Goal: Task Accomplishment & Management: Manage account settings

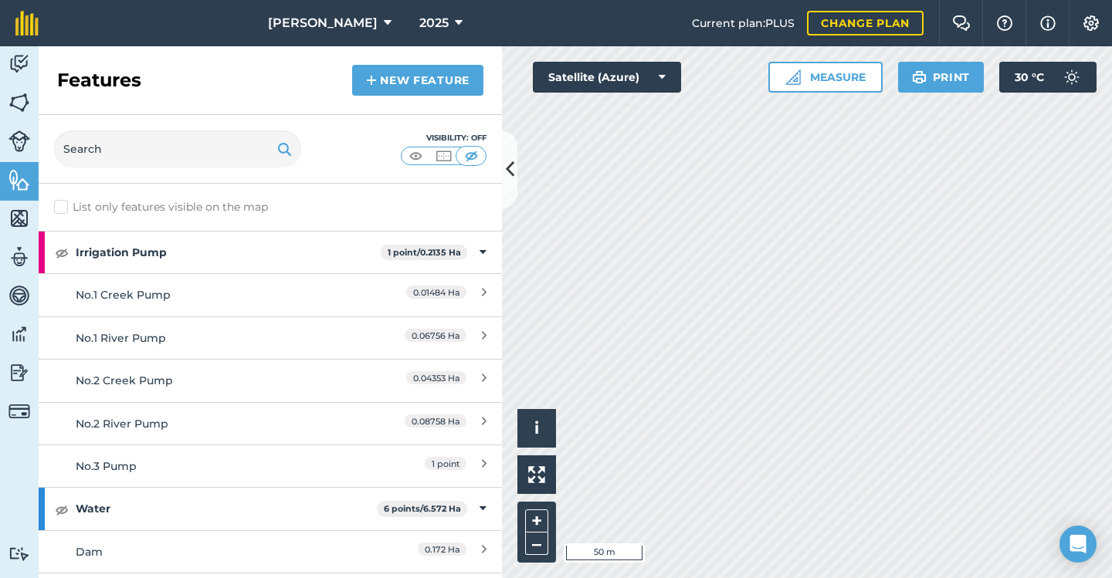
click at [514, 173] on button at bounding box center [509, 169] width 15 height 77
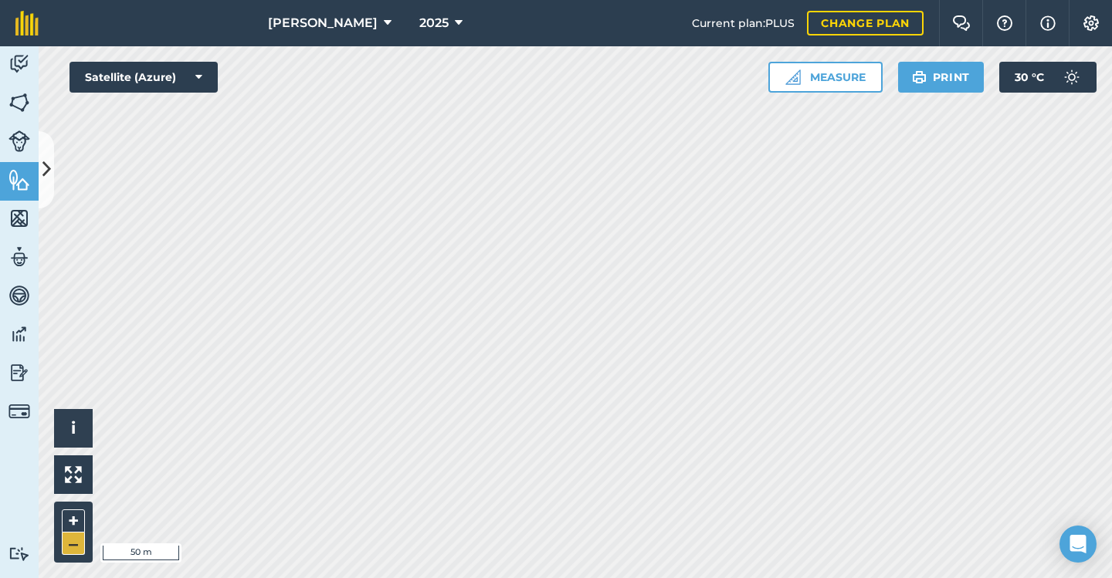
click at [70, 542] on button "–" at bounding box center [73, 544] width 23 height 22
click at [70, 545] on button "–" at bounding box center [73, 544] width 23 height 22
click at [15, 135] on img at bounding box center [19, 142] width 22 height 22
click at [42, 164] on icon at bounding box center [46, 169] width 8 height 27
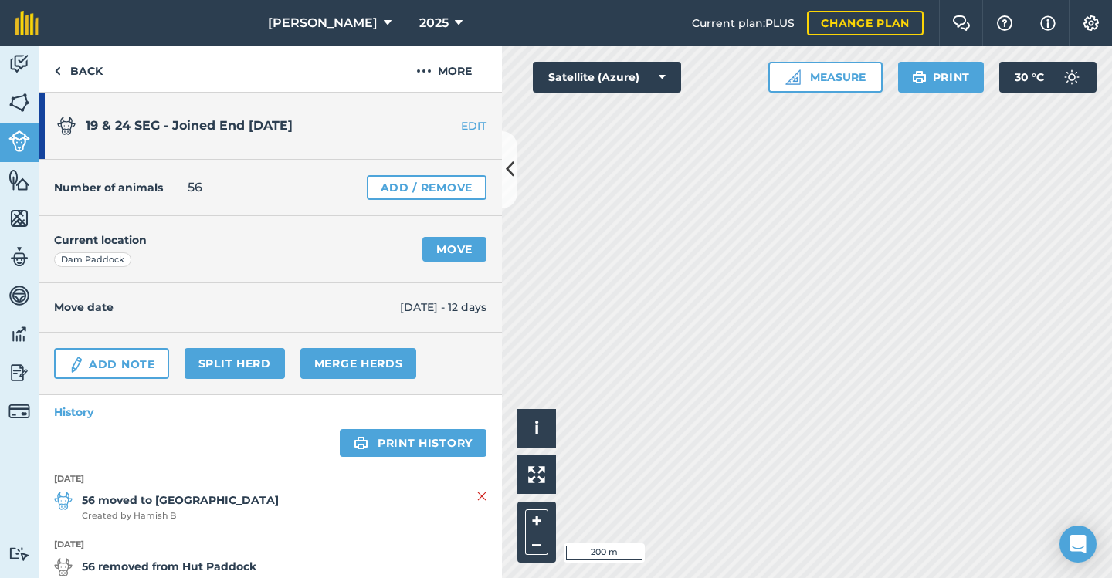
click at [400, 185] on link "Add / Remove" at bounding box center [427, 187] width 120 height 25
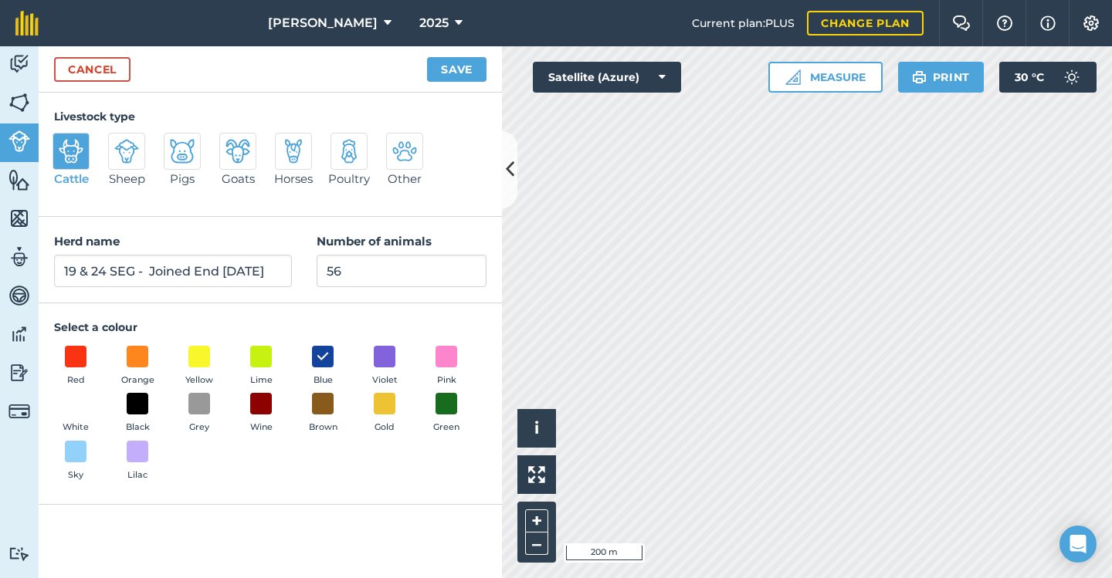
click at [482, 196] on div "Cattle Sheep Pigs Goats Horses Poultry Other" at bounding box center [270, 167] width 432 height 68
click at [510, 166] on icon at bounding box center [510, 169] width 8 height 27
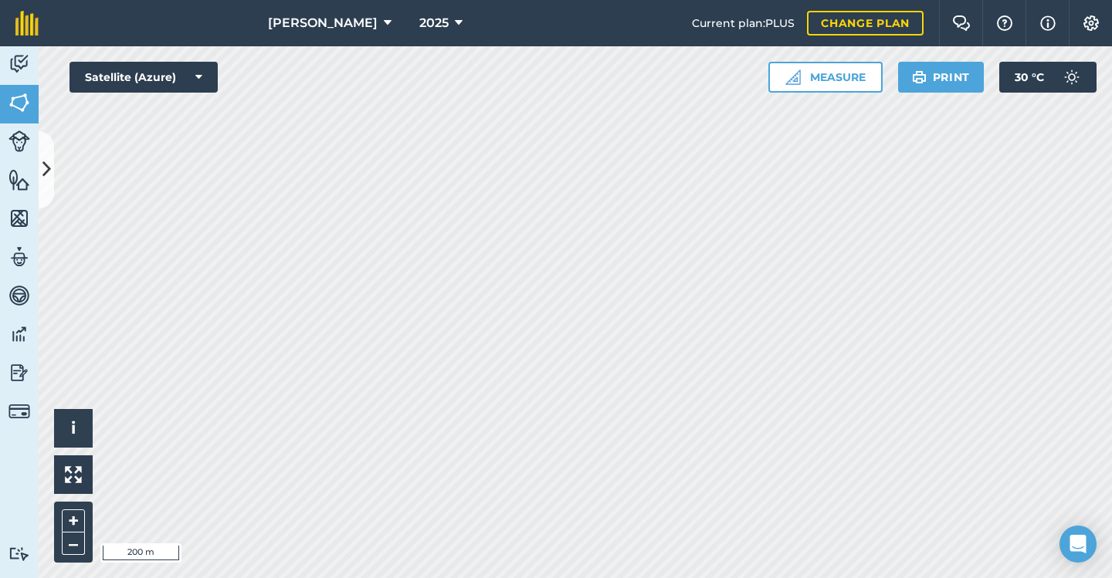
click at [20, 140] on img at bounding box center [19, 142] width 22 height 22
click at [45, 166] on icon at bounding box center [46, 169] width 8 height 27
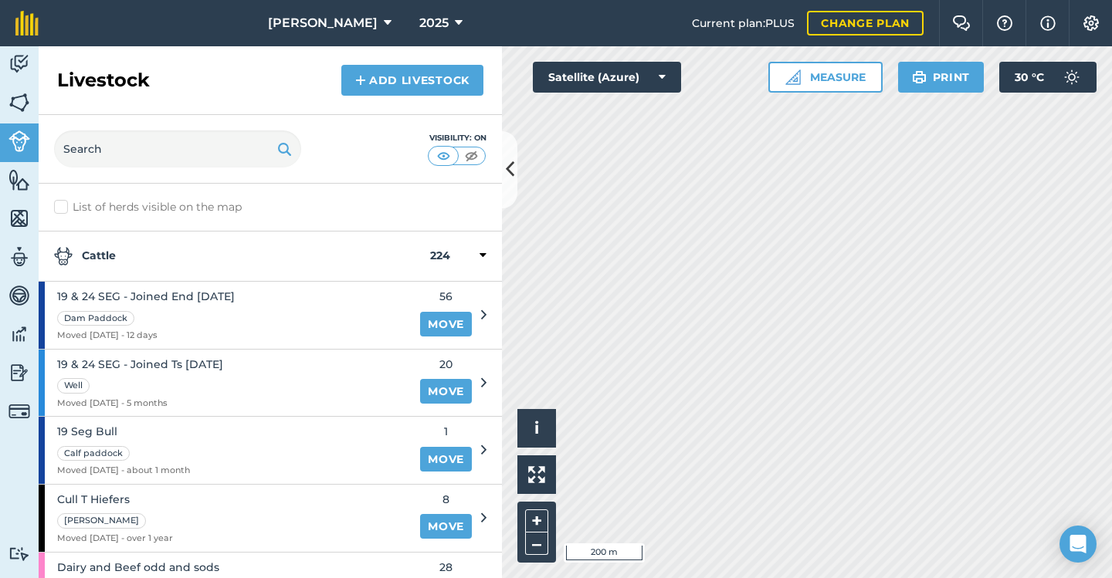
click at [366, 80] on img at bounding box center [360, 80] width 11 height 19
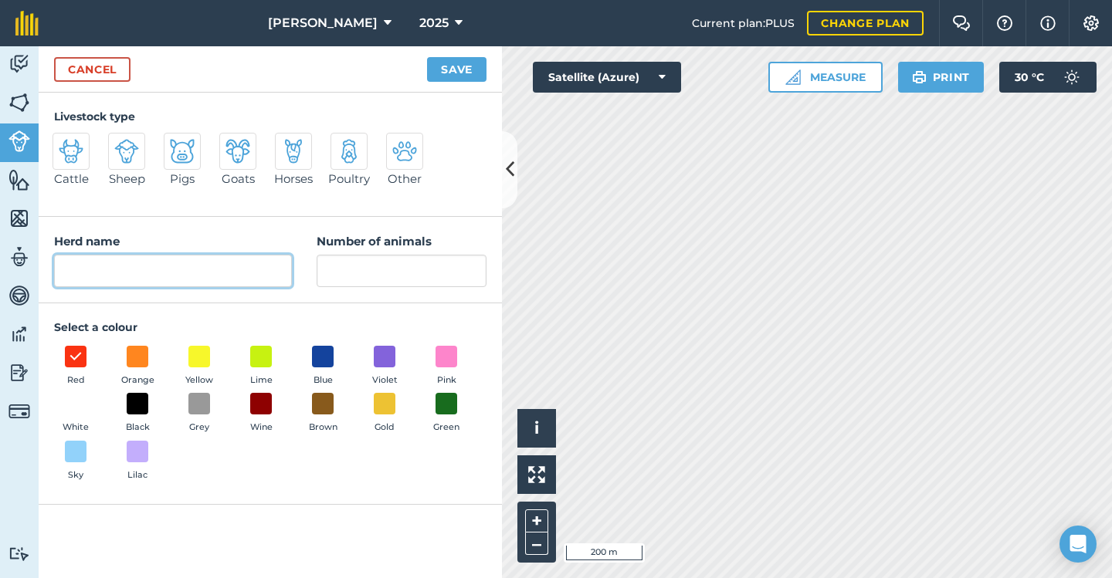
click at [106, 268] on input "Herd name" at bounding box center [173, 271] width 238 height 32
click at [214, 271] on input "Joined [DATE] SEG 45" at bounding box center [173, 271] width 238 height 32
type input "Joined [DATE] SEG 45 & 64"
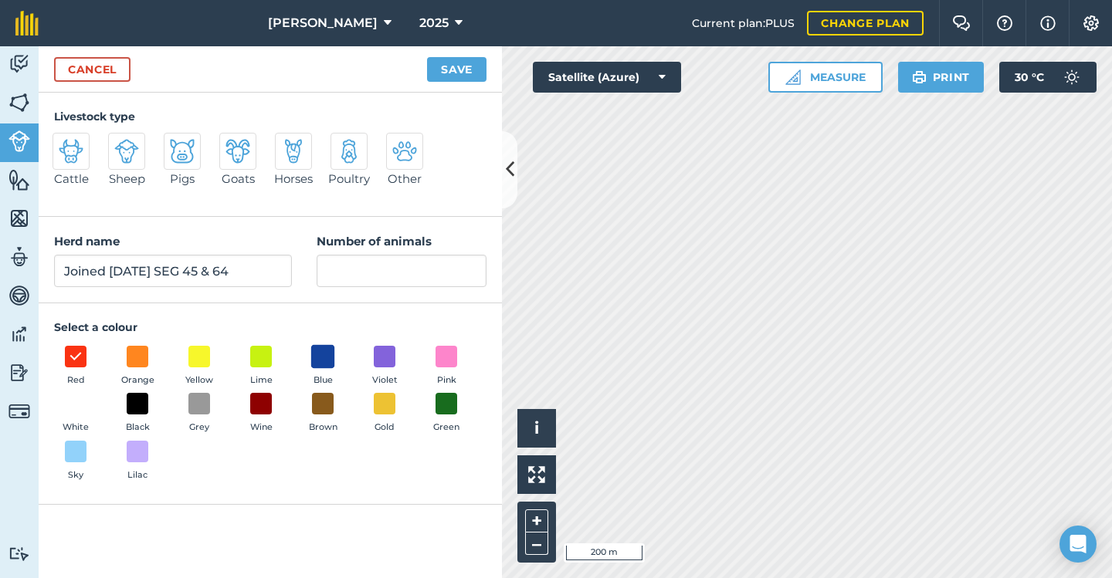
click at [324, 351] on span at bounding box center [323, 356] width 24 height 24
click at [74, 150] on img at bounding box center [71, 151] width 25 height 25
click at [64, 143] on input "Cattle" at bounding box center [59, 138] width 10 height 10
radio input "true"
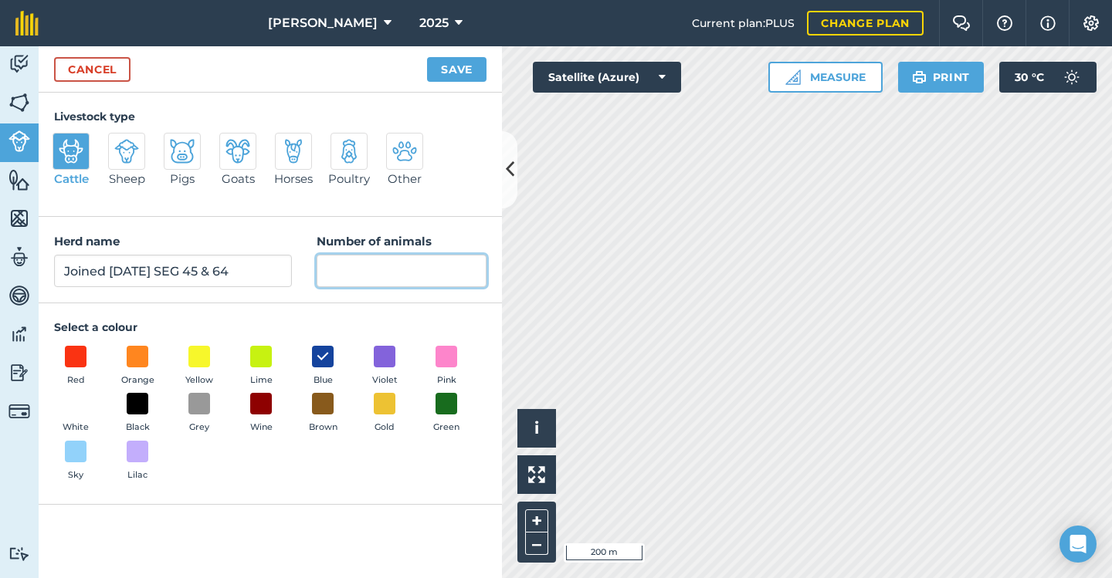
click at [395, 270] on input "Number of animals" at bounding box center [402, 271] width 170 height 32
type input "45"
click at [456, 66] on button "Save" at bounding box center [456, 69] width 59 height 25
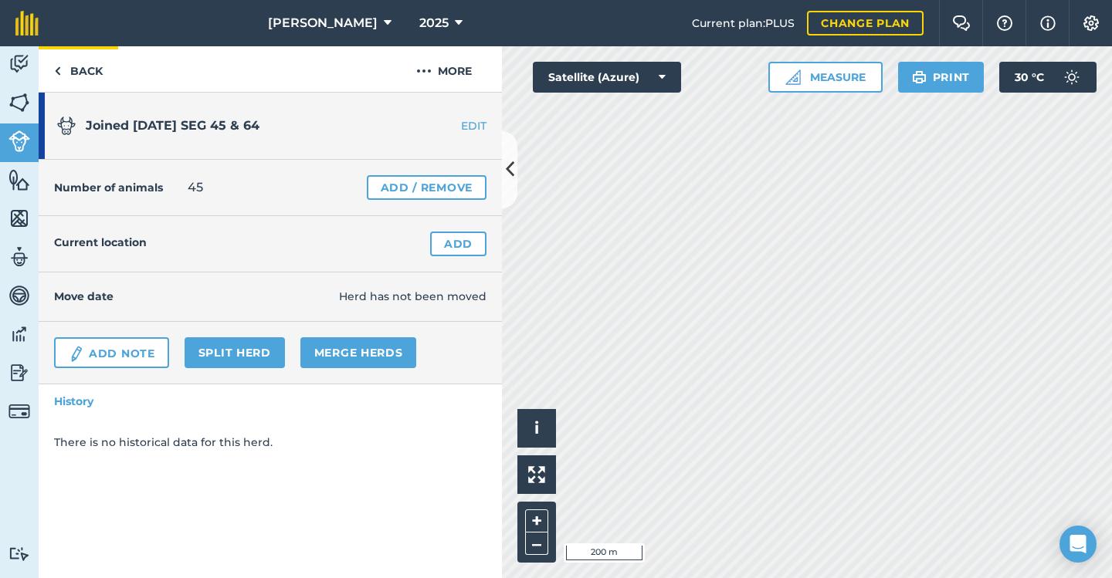
click at [79, 67] on link "Back" at bounding box center [79, 69] width 80 height 46
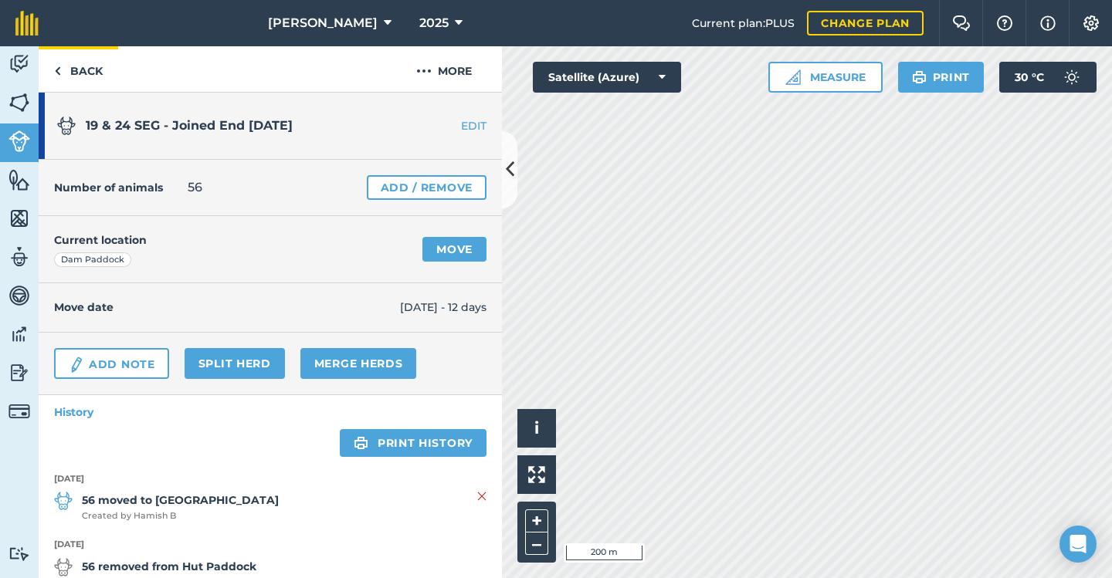
click at [80, 69] on link "Back" at bounding box center [79, 69] width 80 height 46
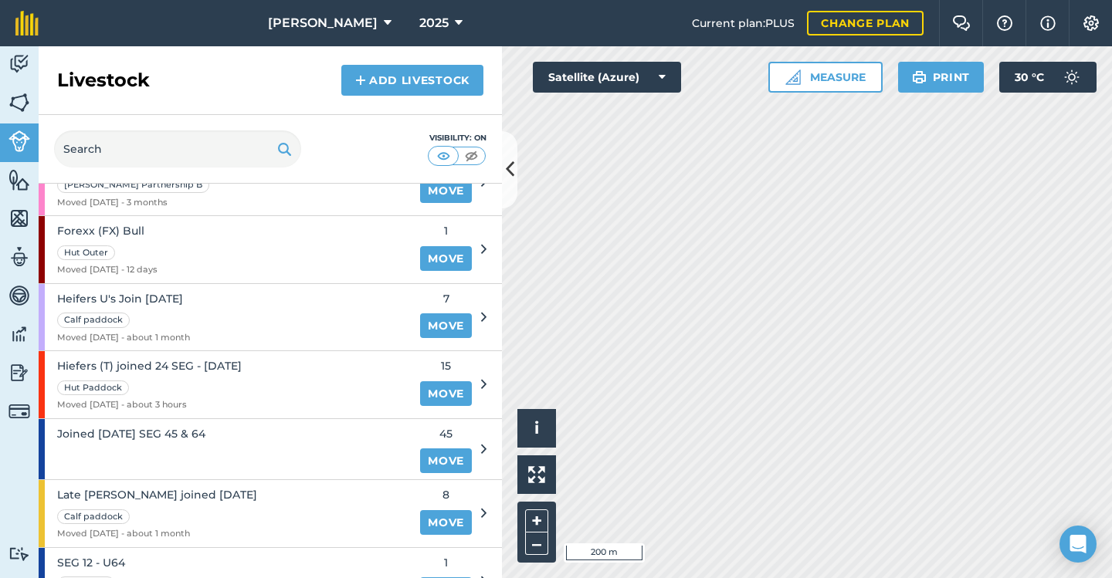
scroll to position [410, 0]
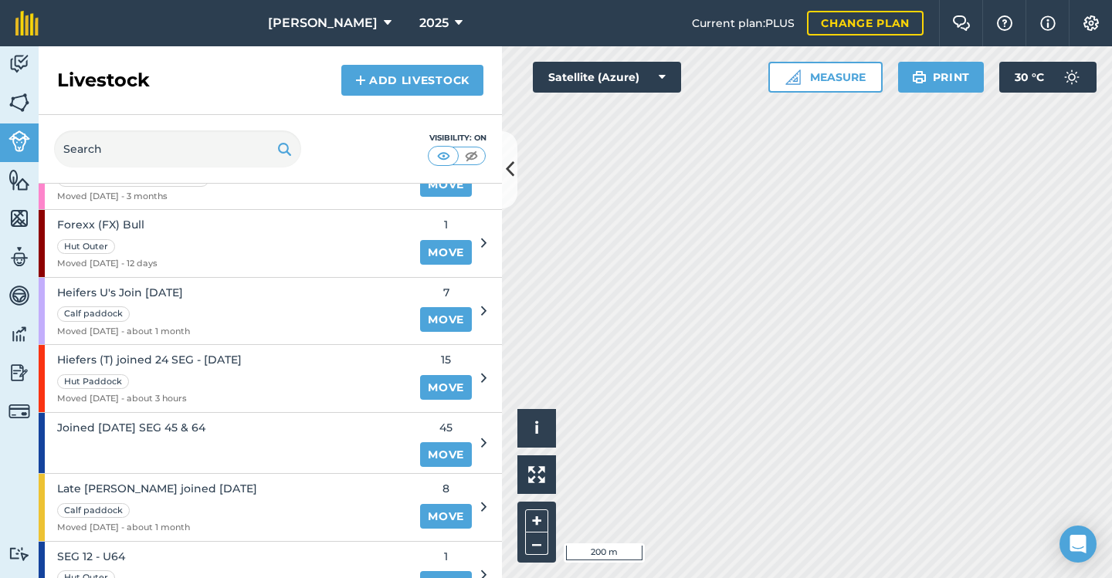
click at [481, 304] on icon at bounding box center [483, 311] width 5 height 14
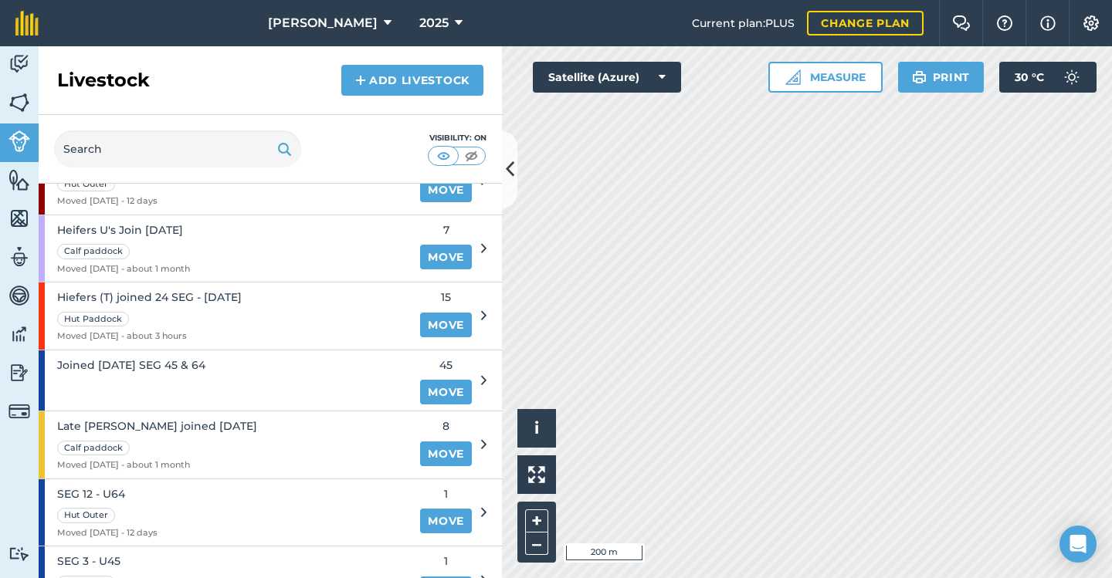
click at [481, 309] on icon at bounding box center [483, 316] width 5 height 14
click at [303, 293] on div "Hiefers (T) joined 24 SEG - [DATE] Hut Paddock Moved [DATE] - about 3 hours" at bounding box center [225, 316] width 372 height 67
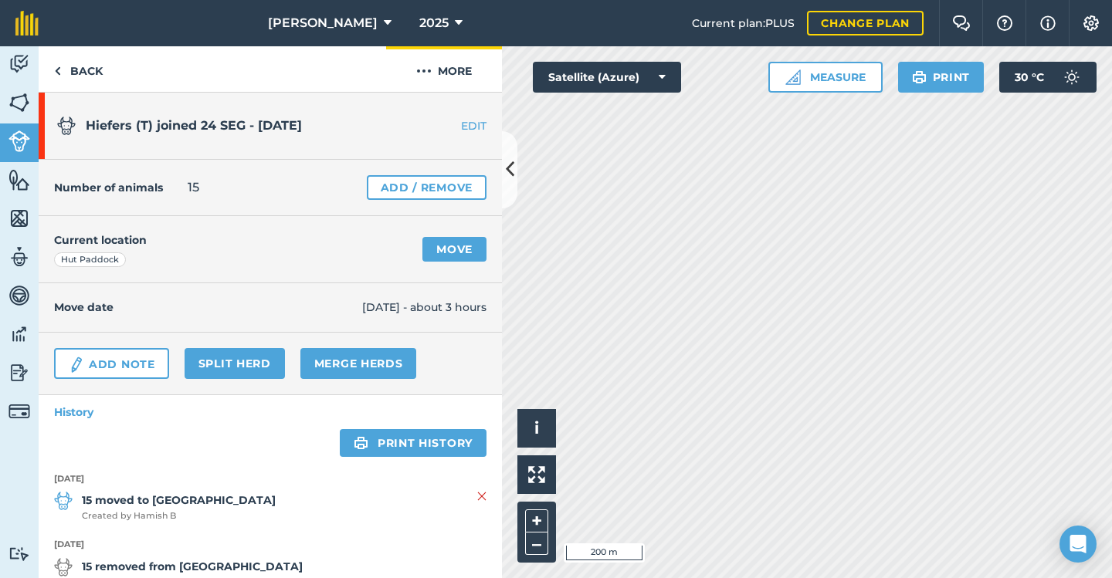
click at [453, 71] on button "More" at bounding box center [444, 69] width 116 height 46
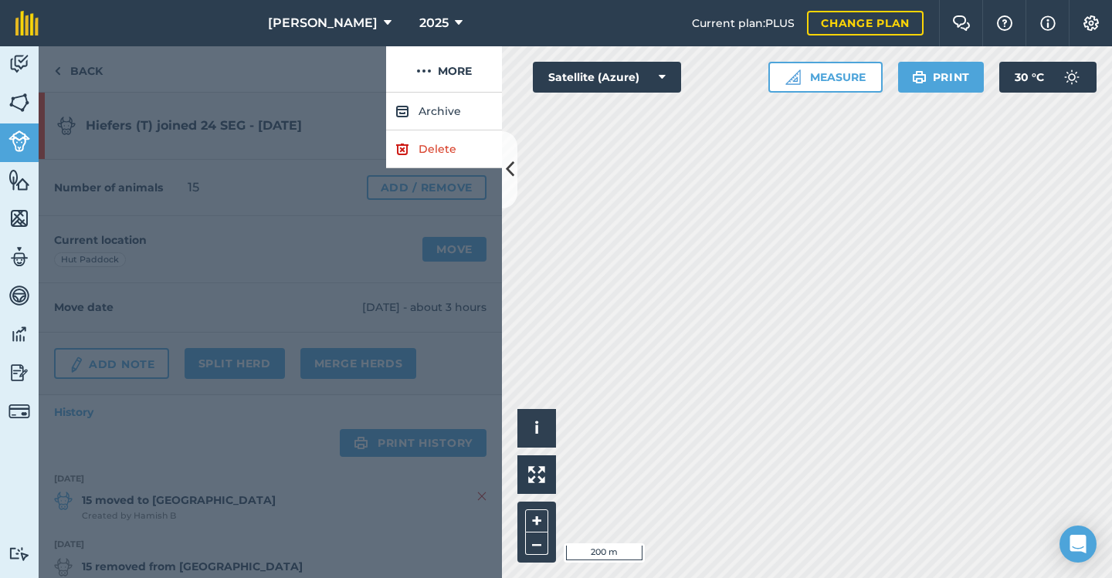
click at [439, 110] on button "Archive" at bounding box center [444, 112] width 116 height 38
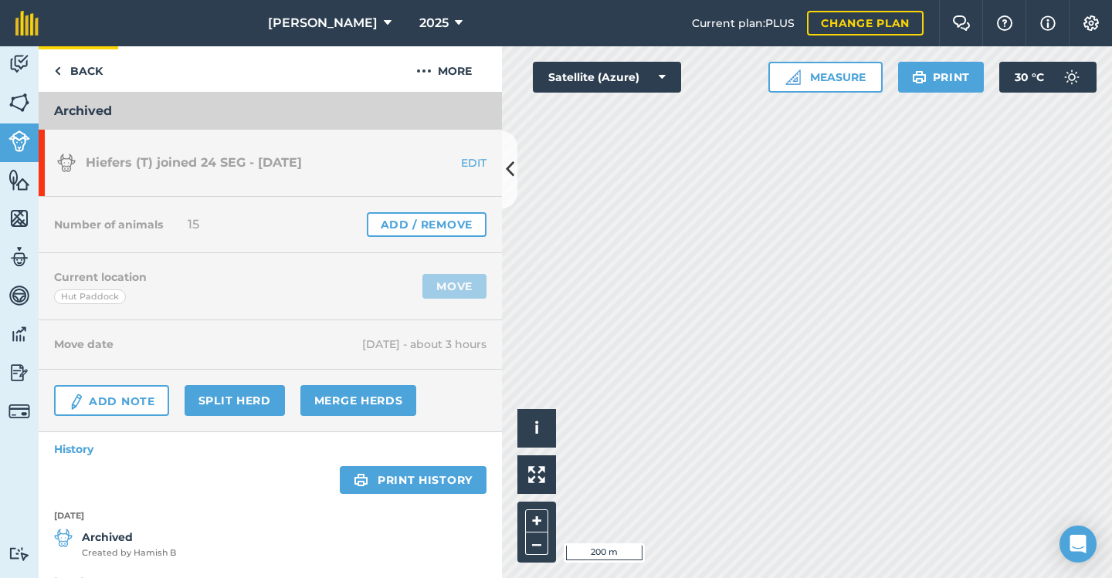
click at [80, 73] on link "Back" at bounding box center [79, 69] width 80 height 46
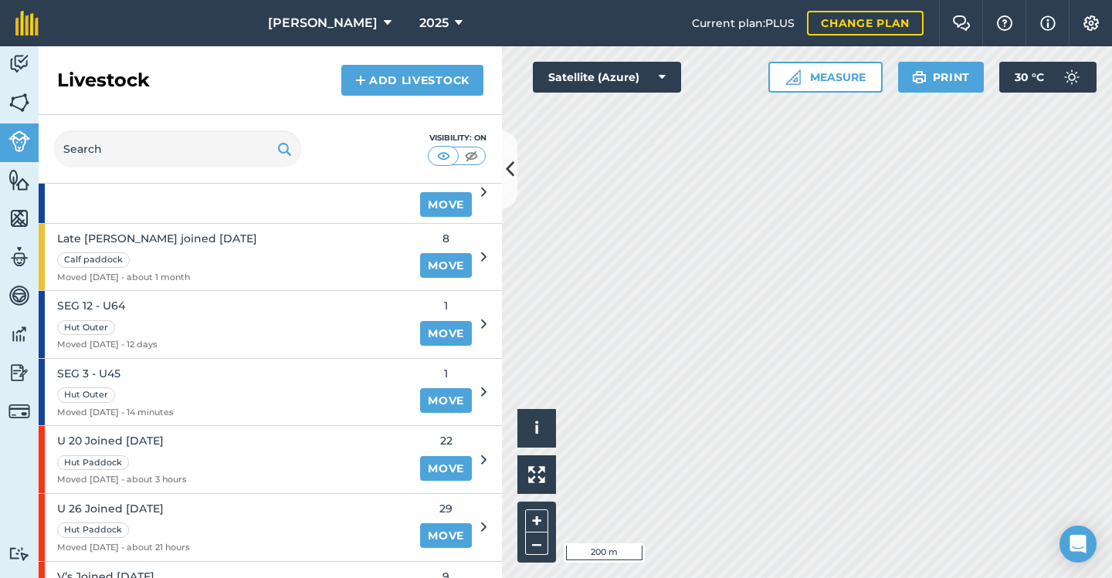
scroll to position [673, 0]
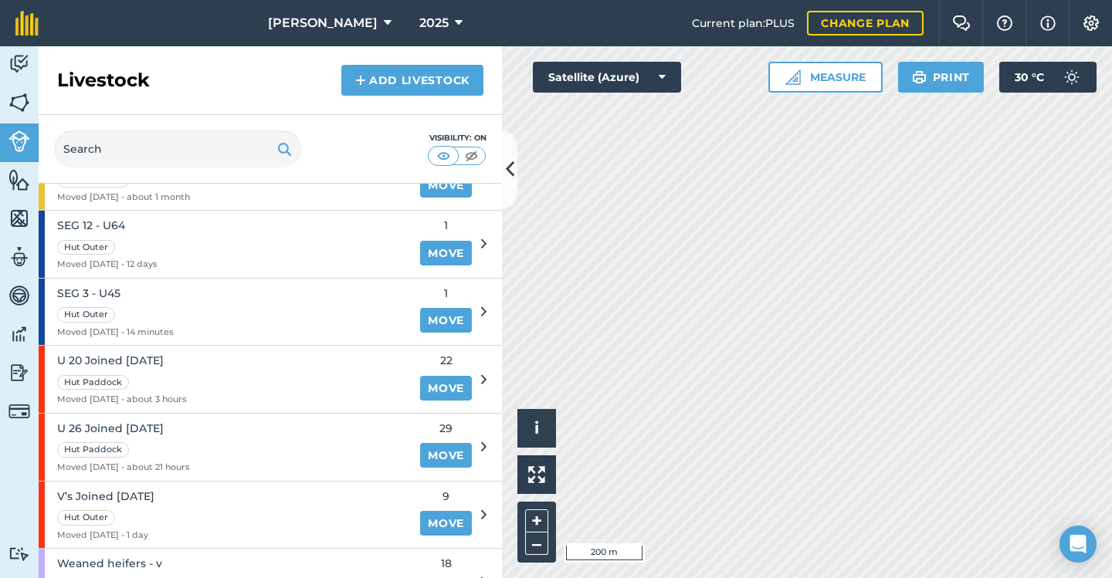
click at [187, 352] on span "U 20 Joined [DATE]" at bounding box center [122, 360] width 130 height 17
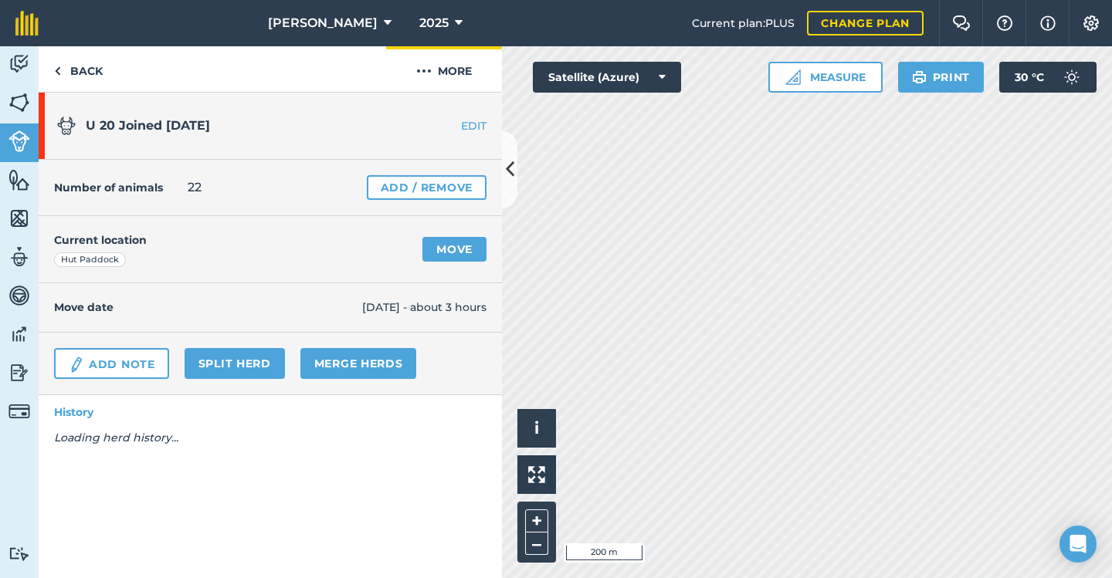
click at [424, 73] on img at bounding box center [423, 71] width 15 height 19
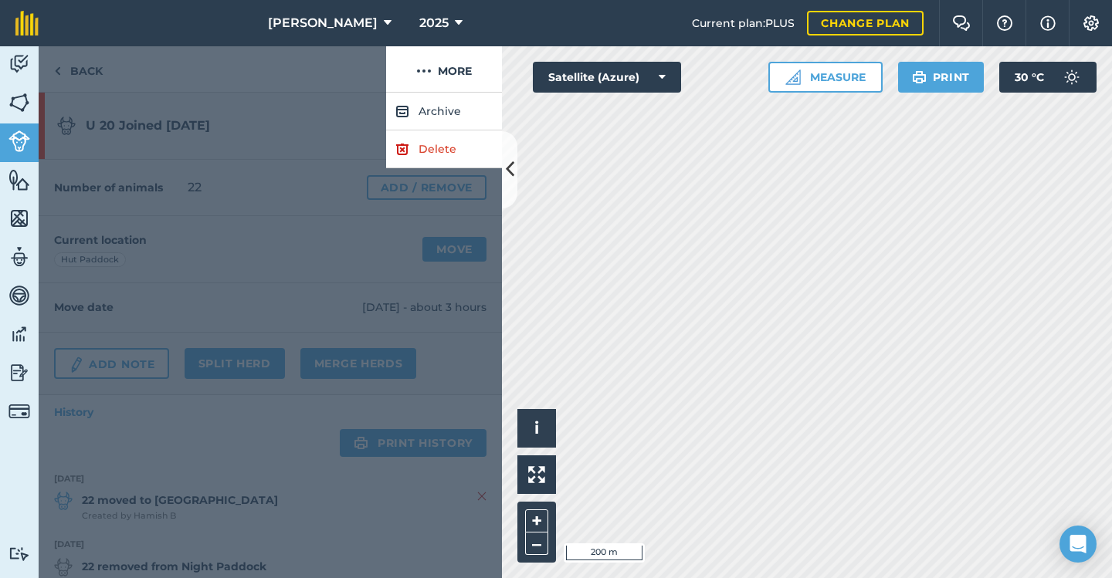
click at [426, 114] on button "Archive" at bounding box center [444, 112] width 116 height 38
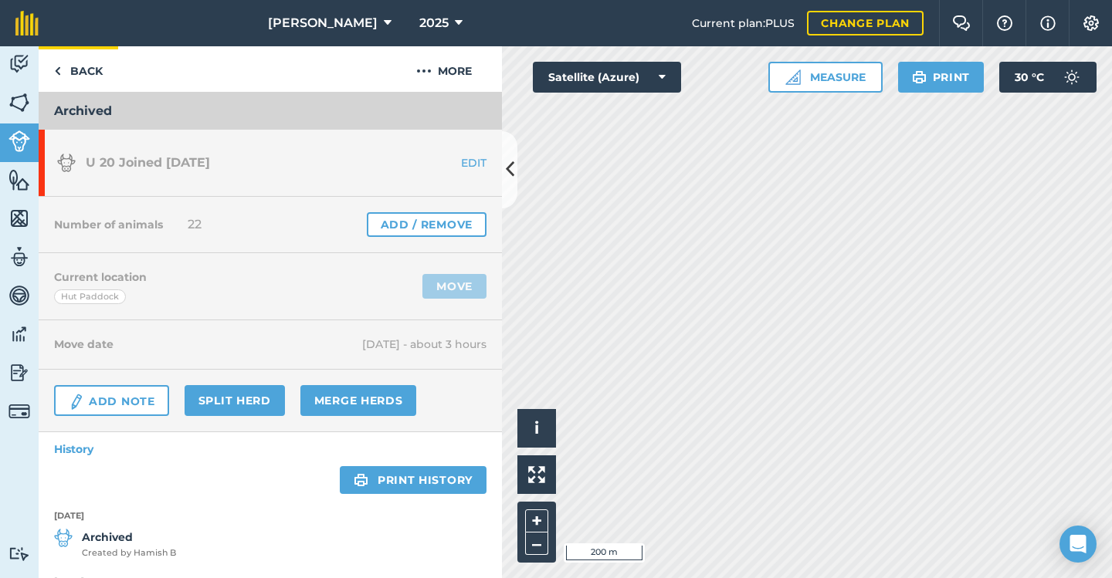
click at [75, 73] on link "Back" at bounding box center [79, 69] width 80 height 46
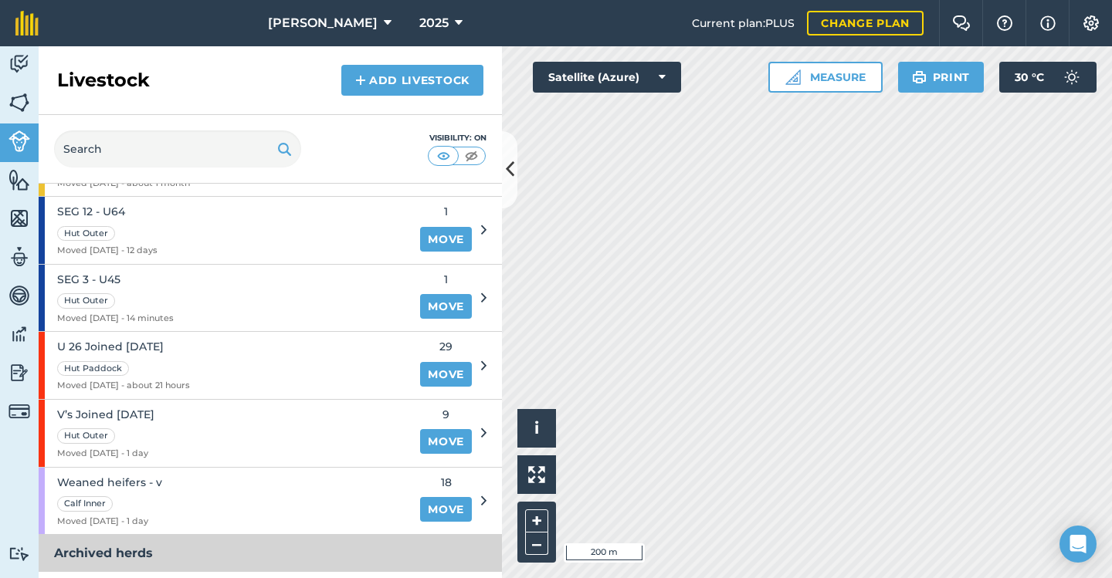
scroll to position [691, 0]
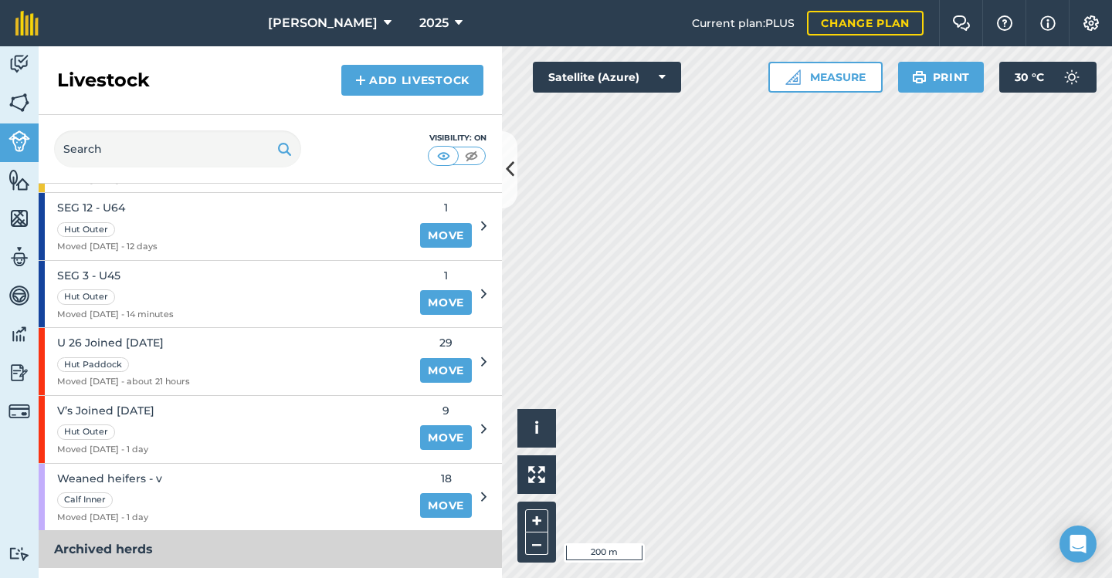
click at [190, 336] on span "U 26 Joined [DATE]" at bounding box center [123, 342] width 133 height 17
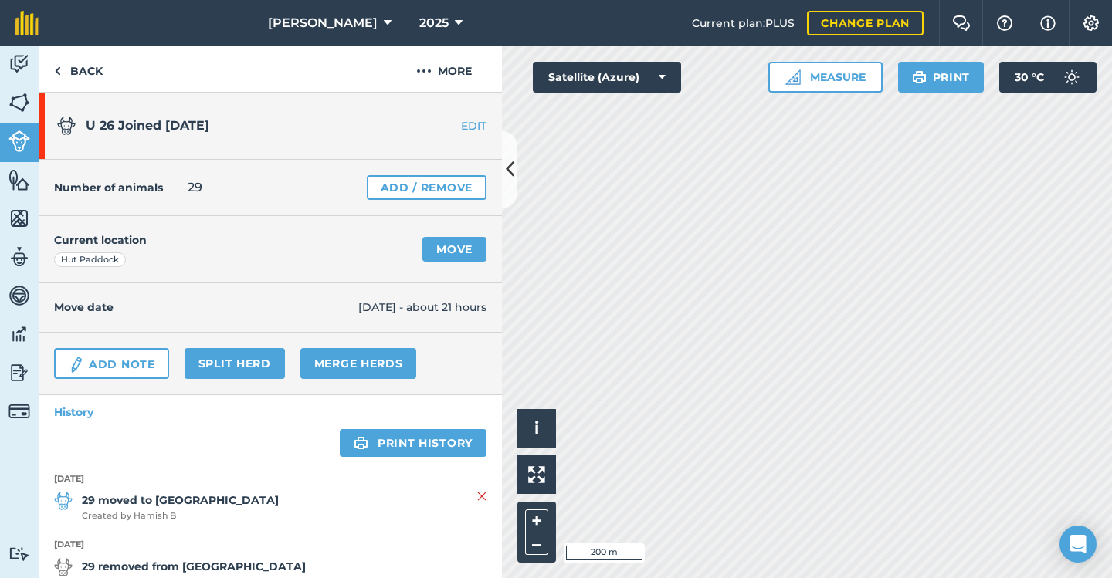
click at [463, 126] on link "EDIT" at bounding box center [453, 125] width 97 height 15
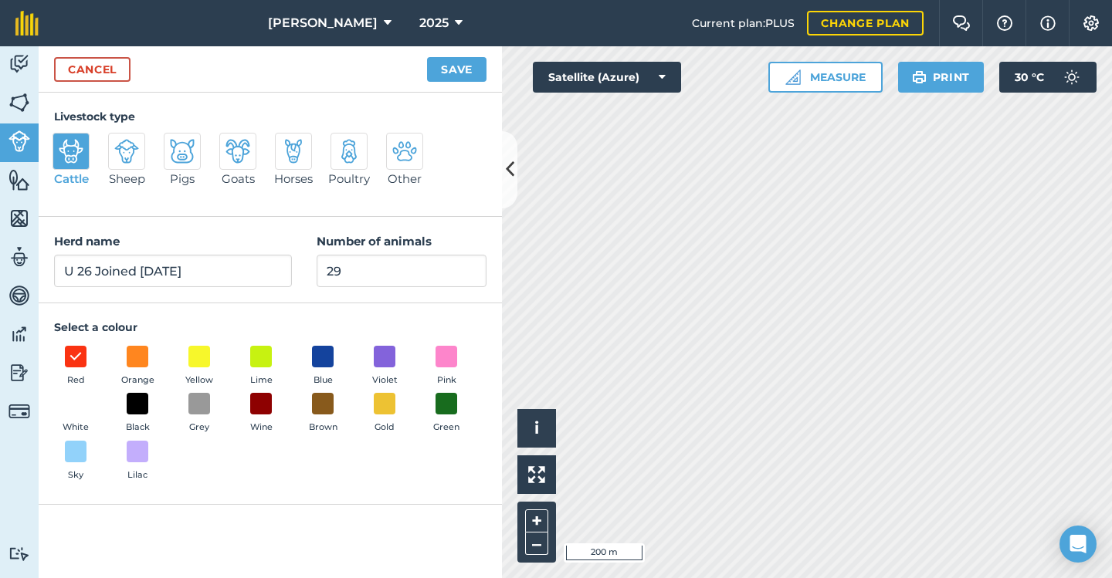
click at [327, 64] on div "Cancel Save" at bounding box center [270, 69] width 463 height 46
click at [86, 67] on link "Cancel" at bounding box center [92, 69] width 76 height 25
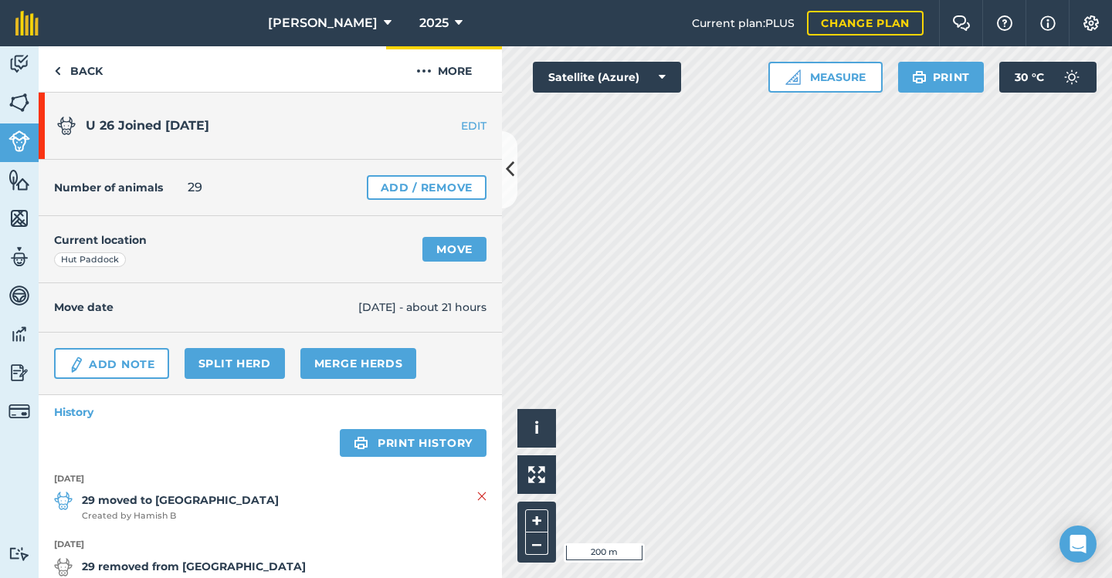
click at [429, 72] on img at bounding box center [423, 71] width 15 height 19
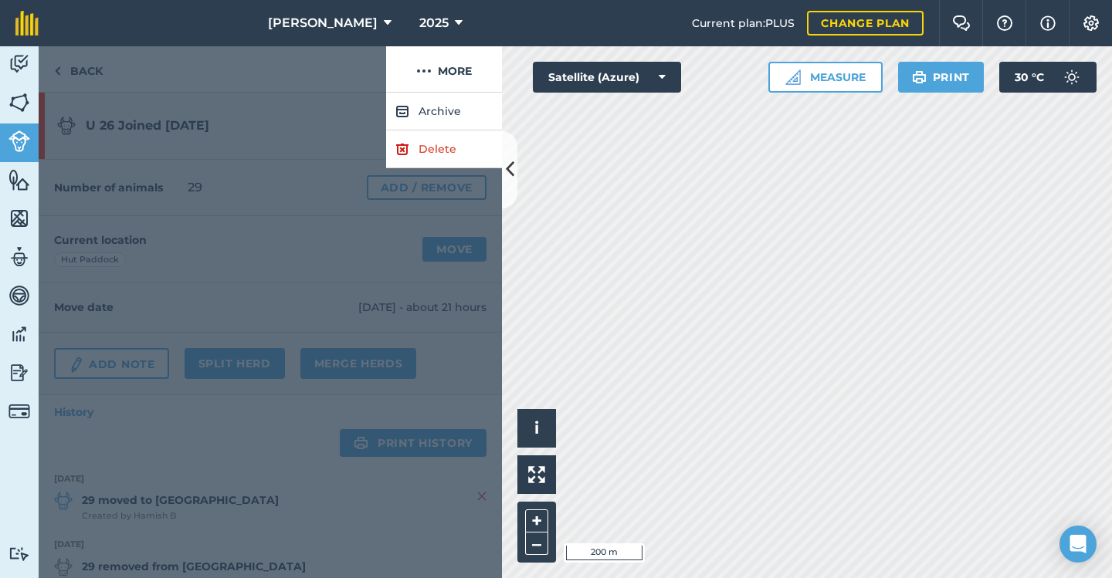
click at [434, 110] on button "Archive" at bounding box center [444, 112] width 116 height 38
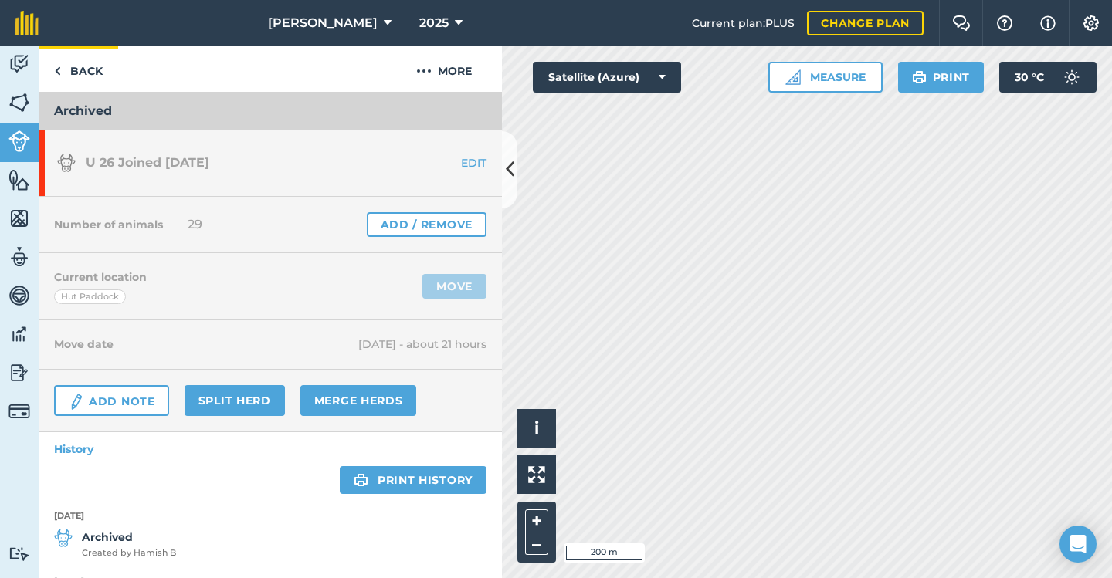
click at [66, 73] on link "Back" at bounding box center [79, 69] width 80 height 46
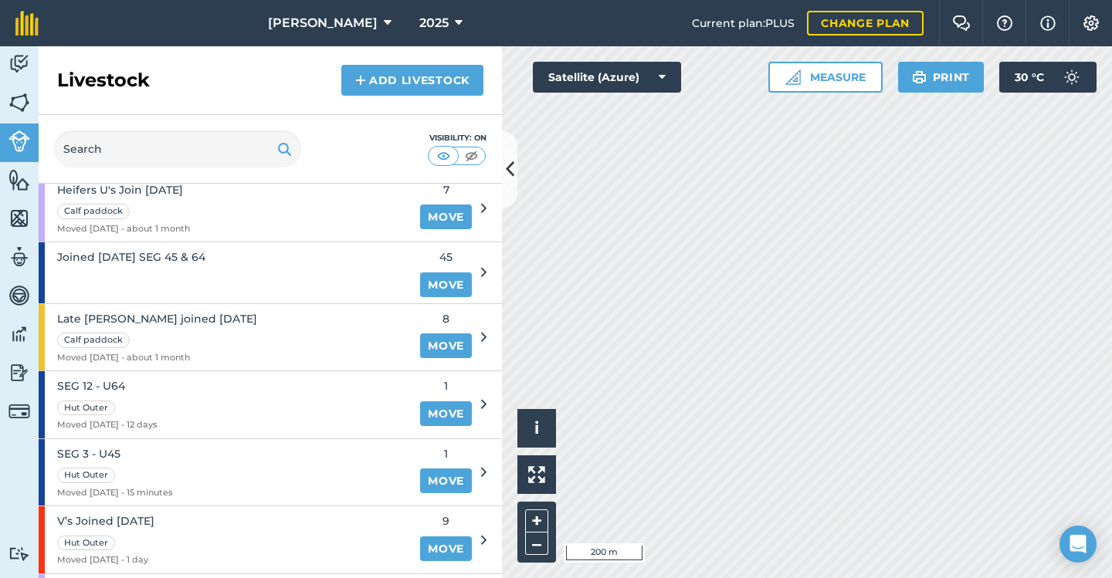
scroll to position [615, 0]
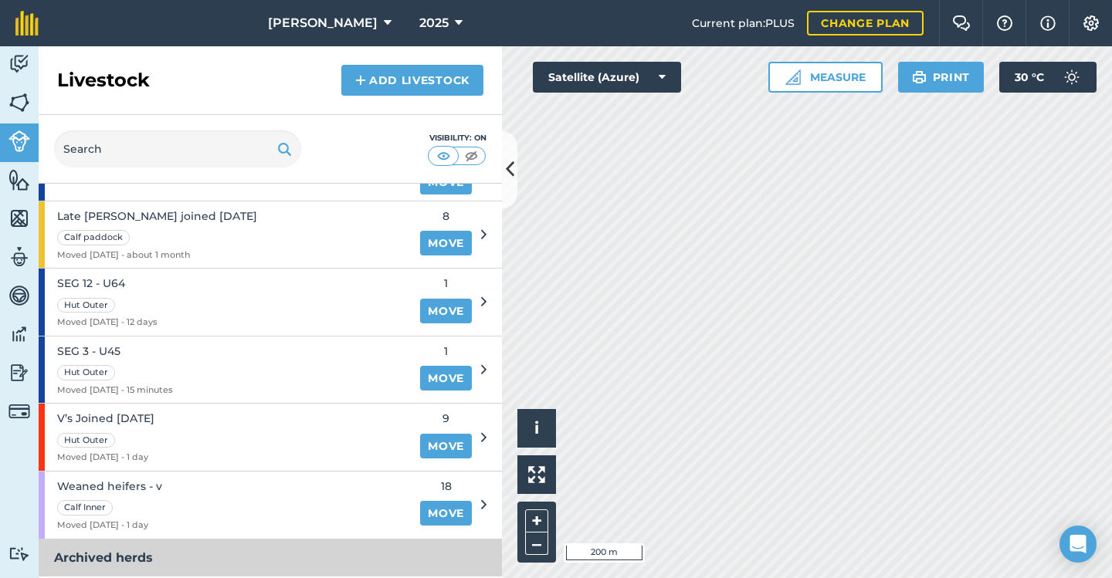
click at [254, 422] on div "V’s Joined [DATE] Hut Outer Moved [DATE] - 1 day" at bounding box center [225, 437] width 372 height 67
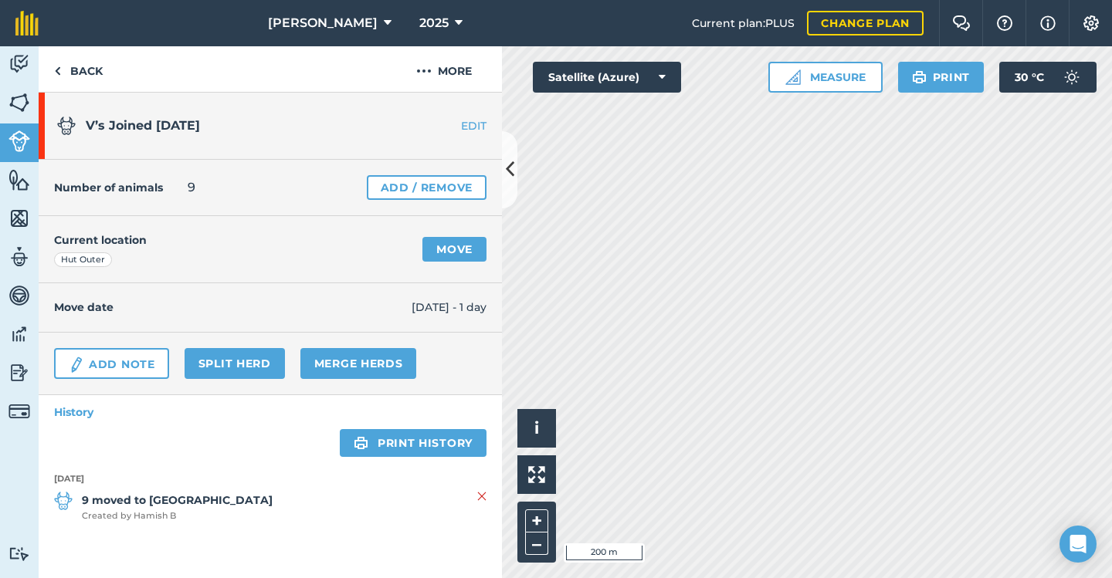
click at [471, 124] on link "EDIT" at bounding box center [453, 125] width 97 height 15
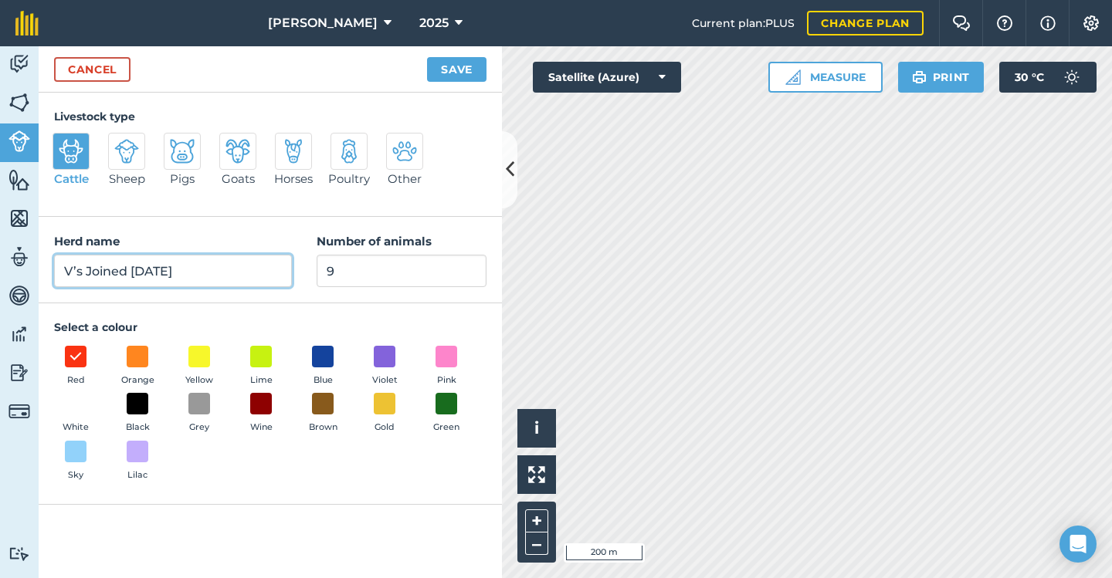
click at [204, 273] on input "V’s Joined [DATE]" at bounding box center [173, 271] width 238 height 32
click at [161, 272] on input "V’s Joined [DATE]" at bounding box center [173, 271] width 238 height 32
type input "V’s Joined 7th ct 25"
click at [456, 69] on button "Save" at bounding box center [456, 69] width 59 height 25
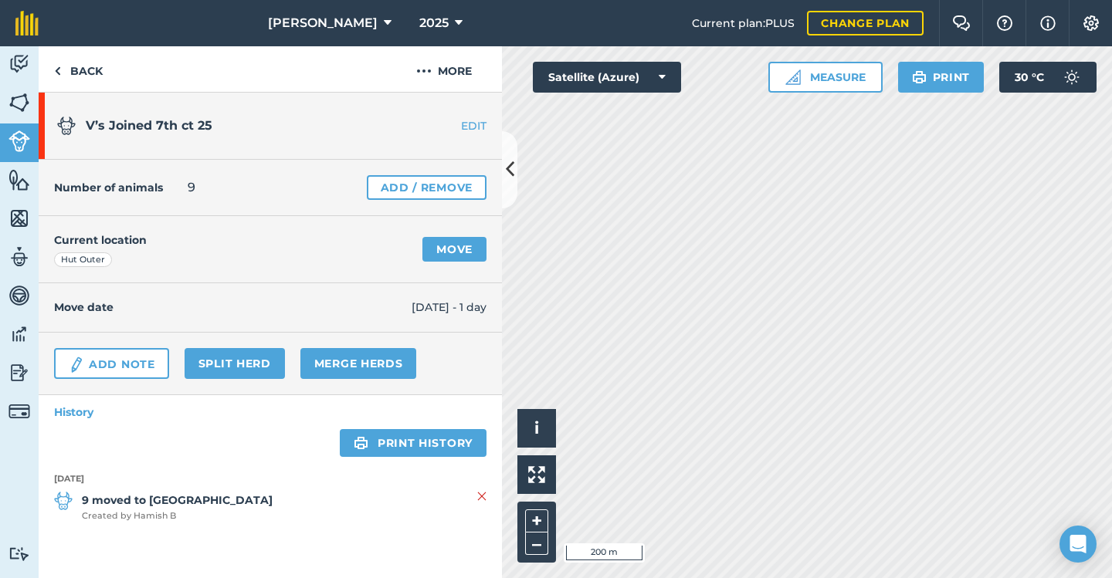
click at [471, 126] on link "EDIT" at bounding box center [453, 125] width 97 height 15
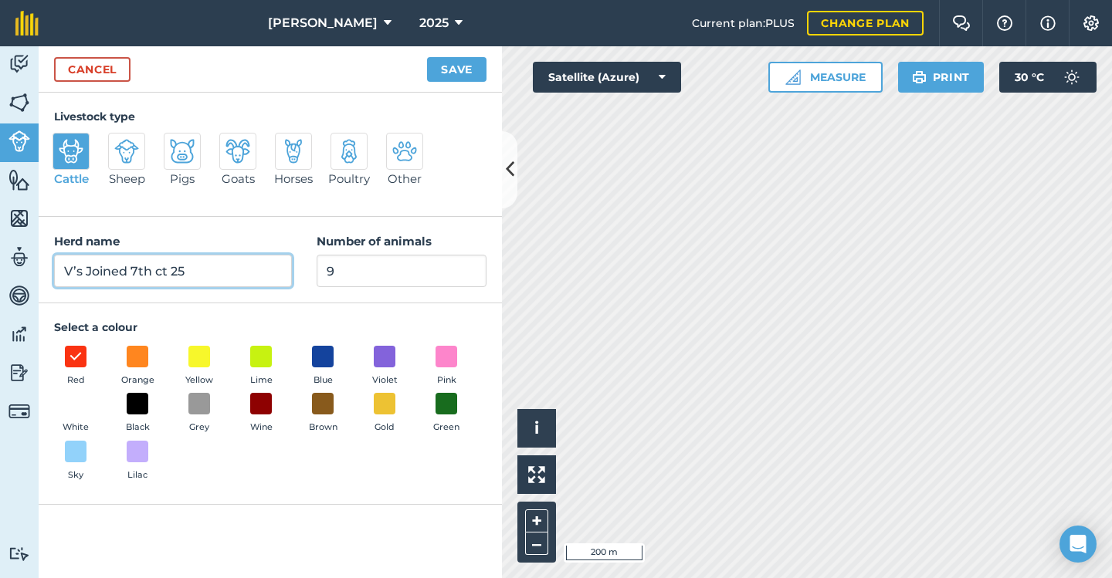
click at [188, 273] on input "V’s Joined 7th ct 25" at bounding box center [173, 271] width 238 height 32
click at [241, 273] on input "V’s Joined [DATE] SEG 45&64" at bounding box center [173, 271] width 238 height 32
click at [255, 273] on input "V’s Joined [DATE] SEG 45 &64" at bounding box center [173, 271] width 238 height 32
click at [198, 272] on input "V’s Joined [DATE] SEG 45 & 64" at bounding box center [173, 271] width 238 height 32
type input "V’s Joined [DATE] - SEG 45 & 64"
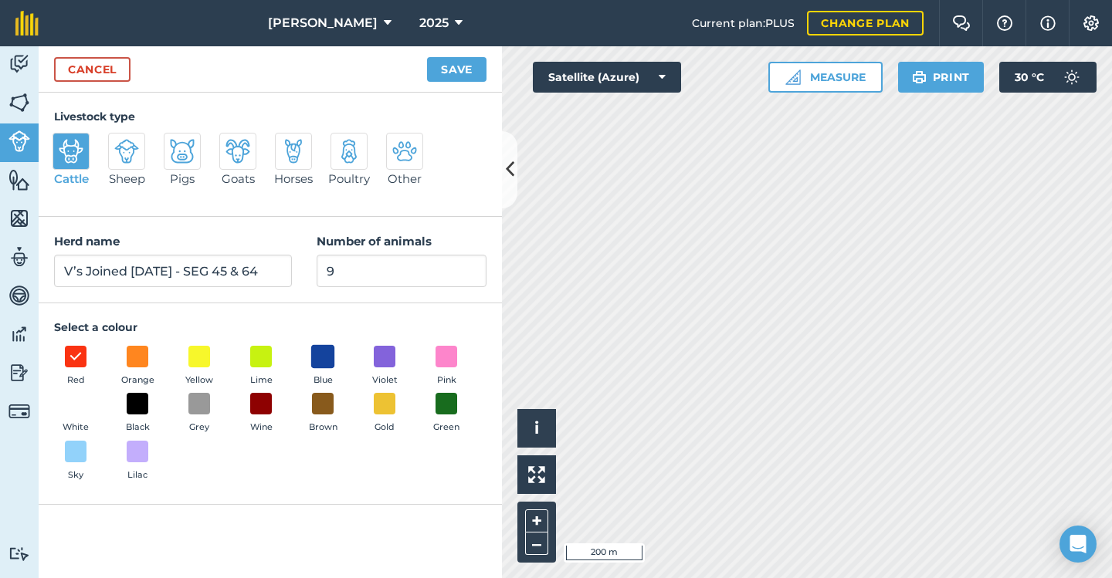
click at [326, 357] on span at bounding box center [323, 356] width 24 height 24
click at [76, 449] on span at bounding box center [76, 452] width 24 height 24
click at [463, 69] on button "Save" at bounding box center [456, 69] width 59 height 25
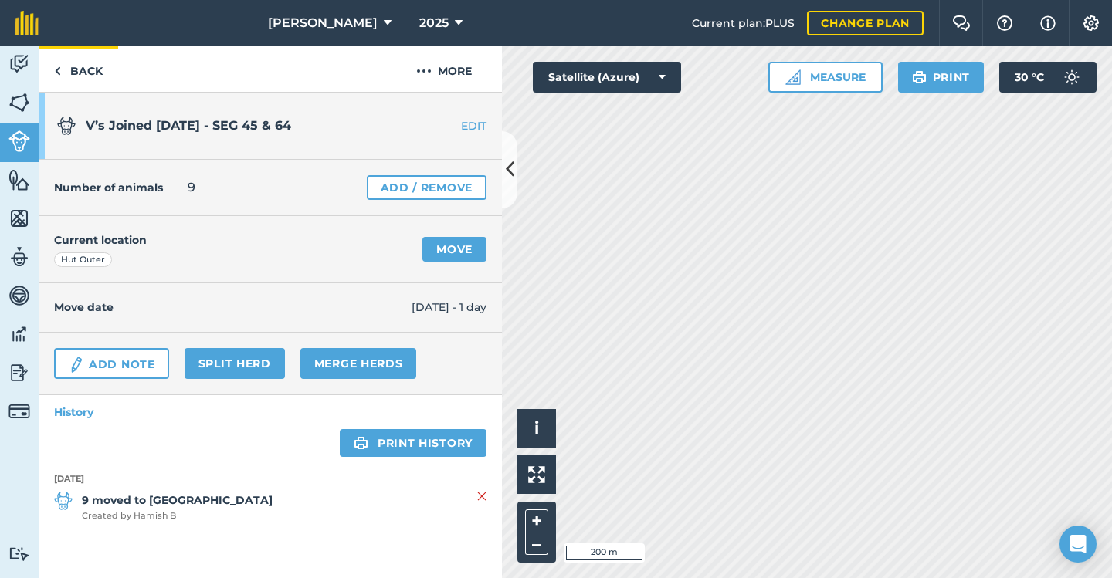
click at [74, 66] on link "Back" at bounding box center [79, 69] width 80 height 46
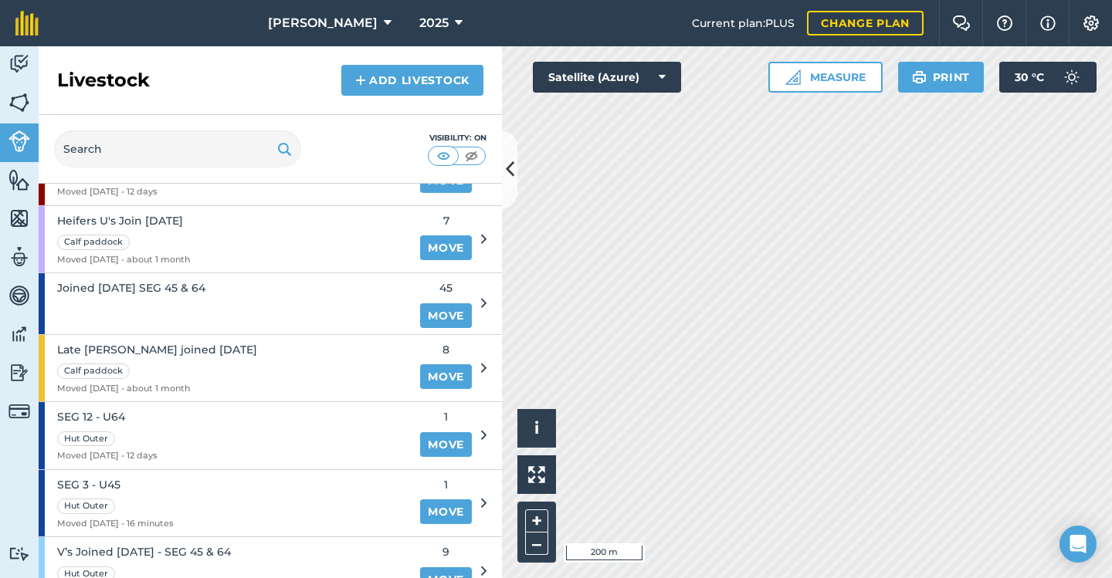
scroll to position [476, 0]
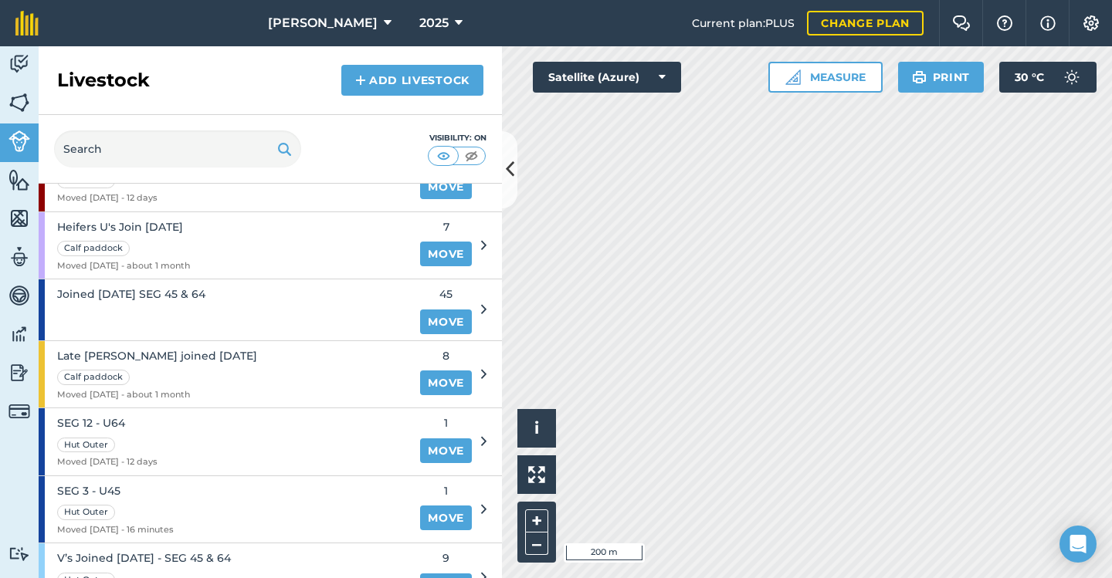
click at [224, 307] on div "Joined [DATE] SEG 45 & 64" at bounding box center [225, 310] width 372 height 60
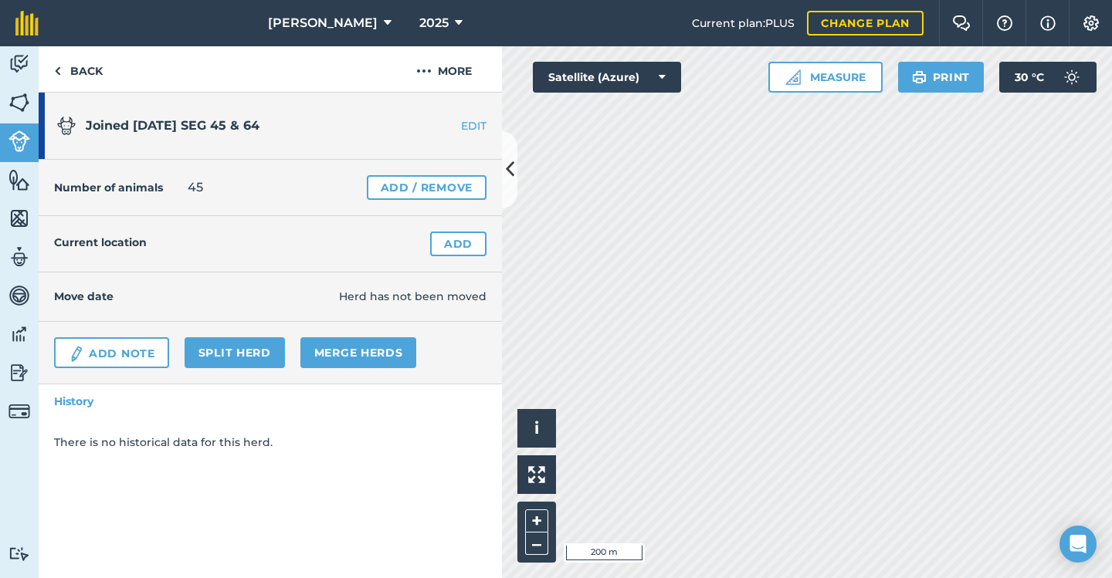
click at [475, 127] on link "EDIT" at bounding box center [453, 125] width 97 height 15
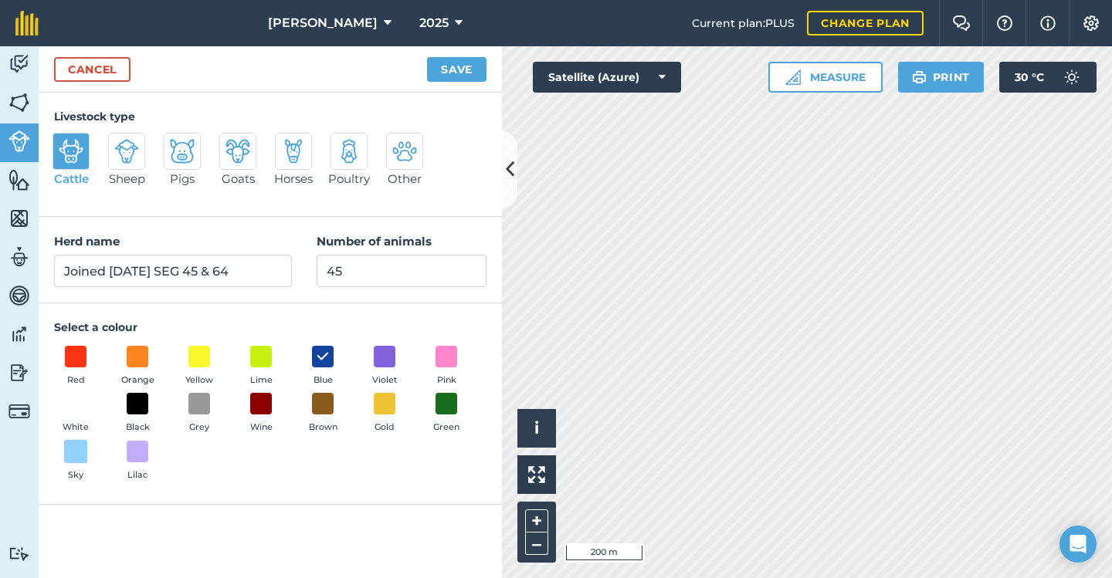
click at [76, 453] on span at bounding box center [76, 452] width 24 height 24
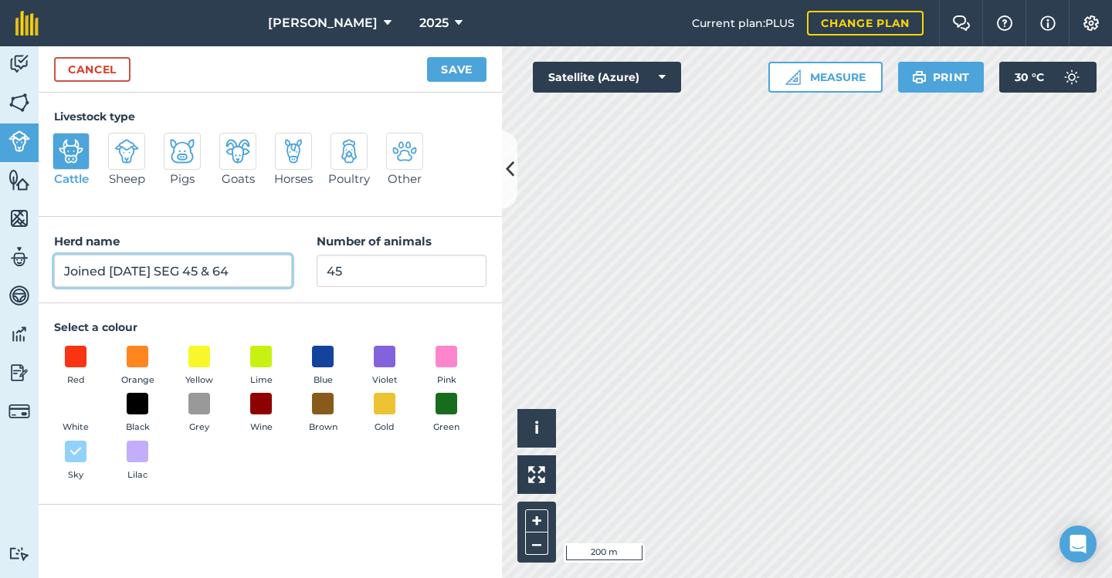
click at [158, 272] on input "Joined [DATE] SEG 45 & 64" at bounding box center [173, 271] width 238 height 32
type input "Joined [DATE] - SEG 45 & 64"
click at [455, 64] on button "Save" at bounding box center [456, 69] width 59 height 25
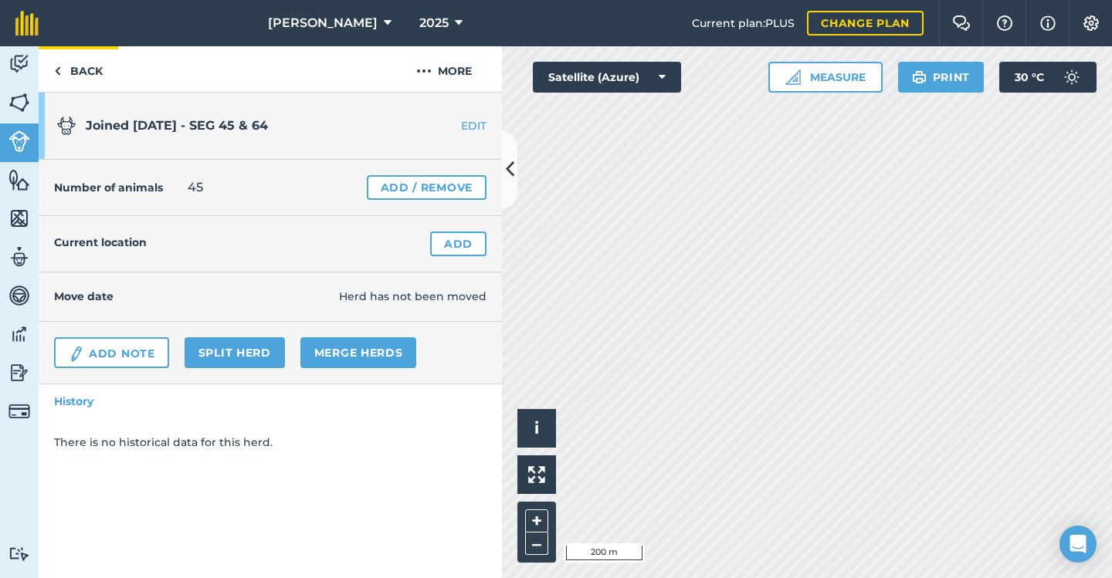
click at [77, 69] on link "Back" at bounding box center [79, 69] width 80 height 46
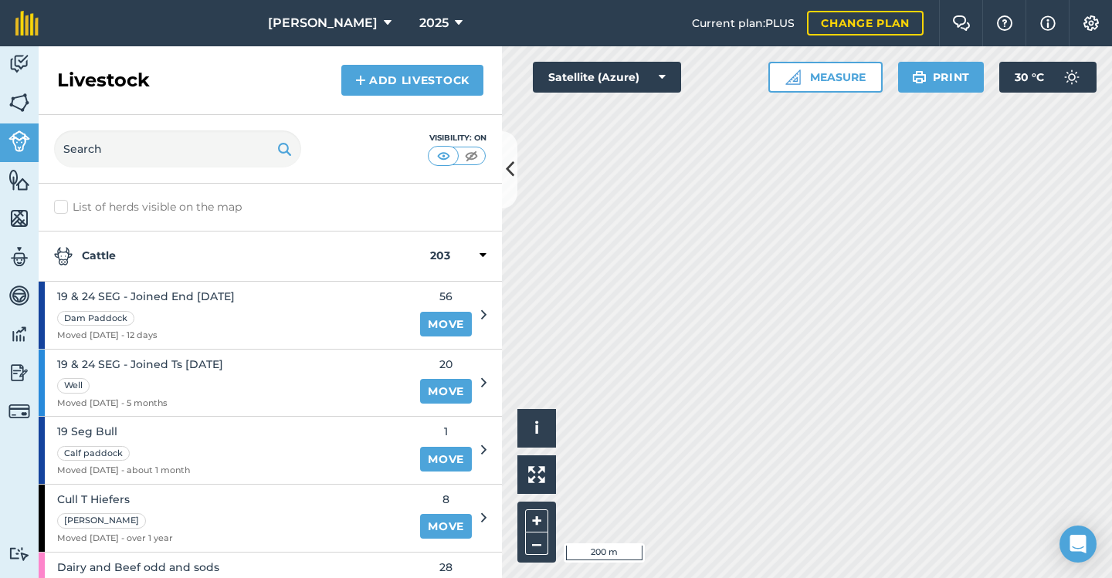
click at [508, 166] on icon at bounding box center [510, 169] width 8 height 27
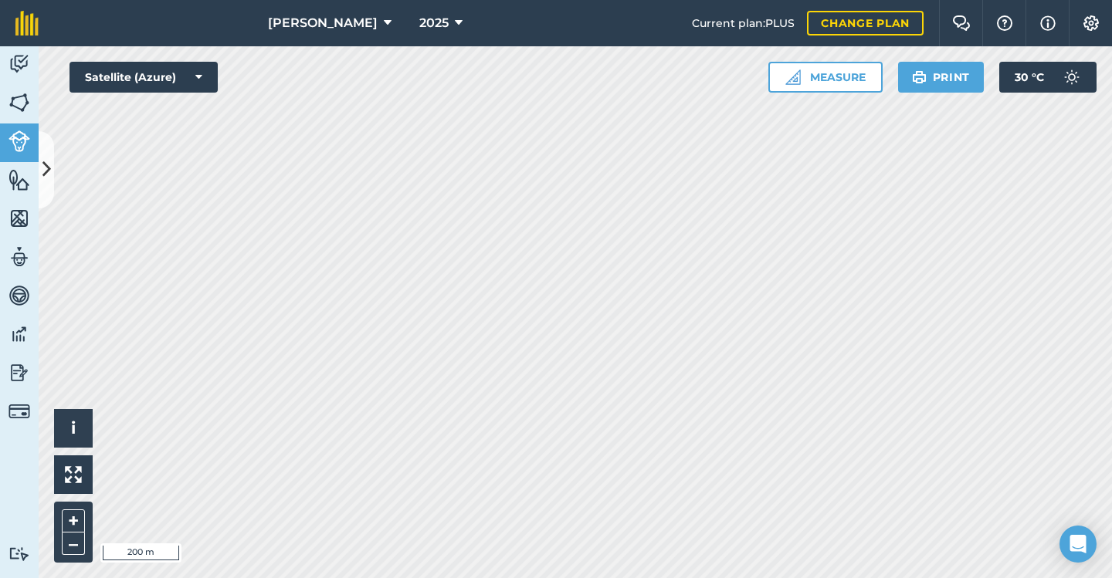
click at [46, 167] on icon at bounding box center [46, 169] width 8 height 27
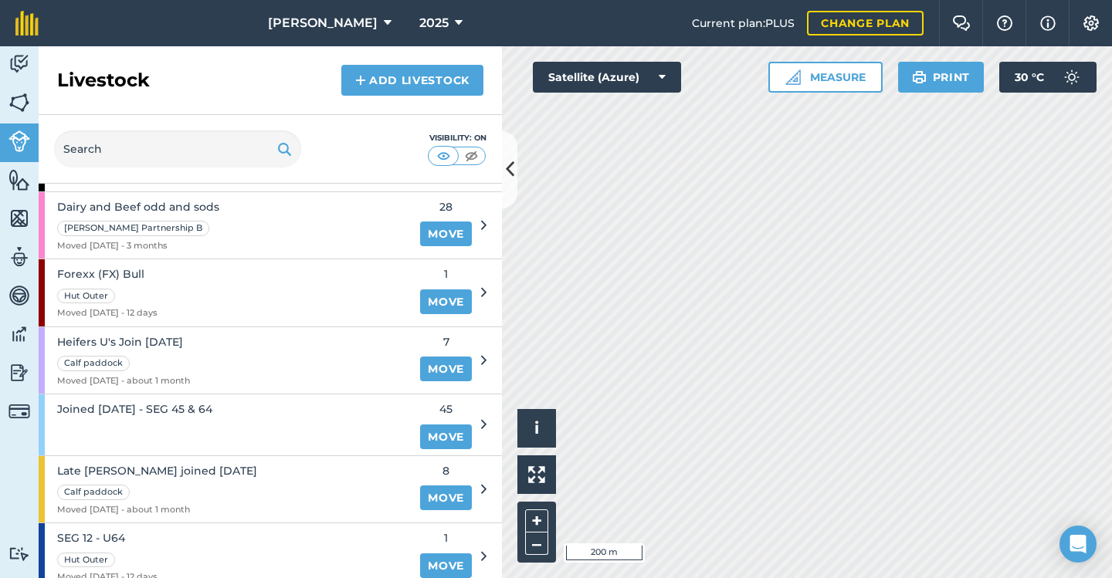
scroll to position [364, 0]
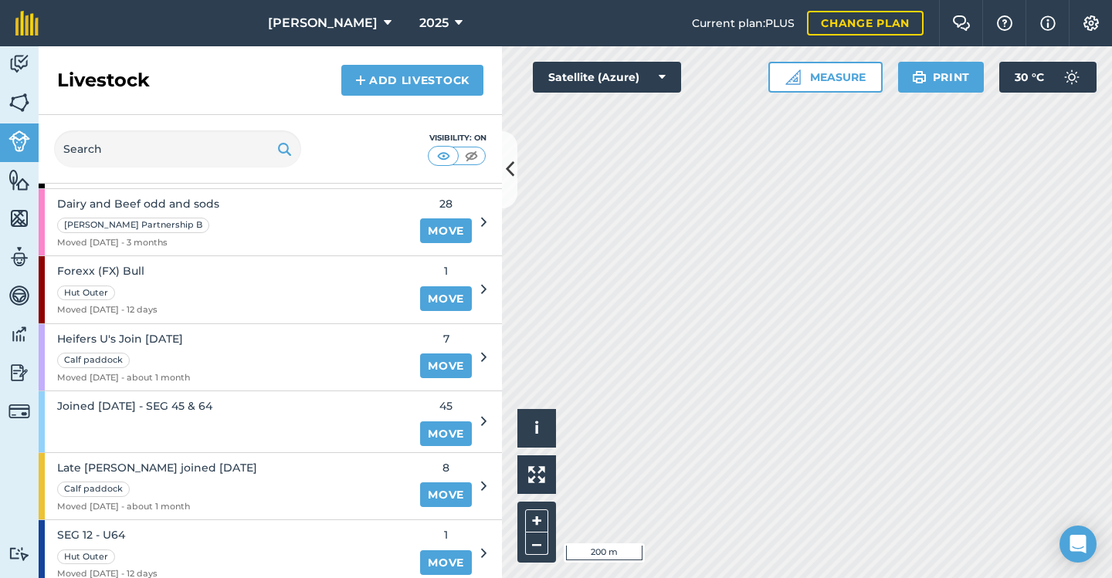
click at [255, 342] on div "Heifers U's Join [DATE] Calf paddock Moved [DATE] - about 1 month" at bounding box center [225, 357] width 372 height 67
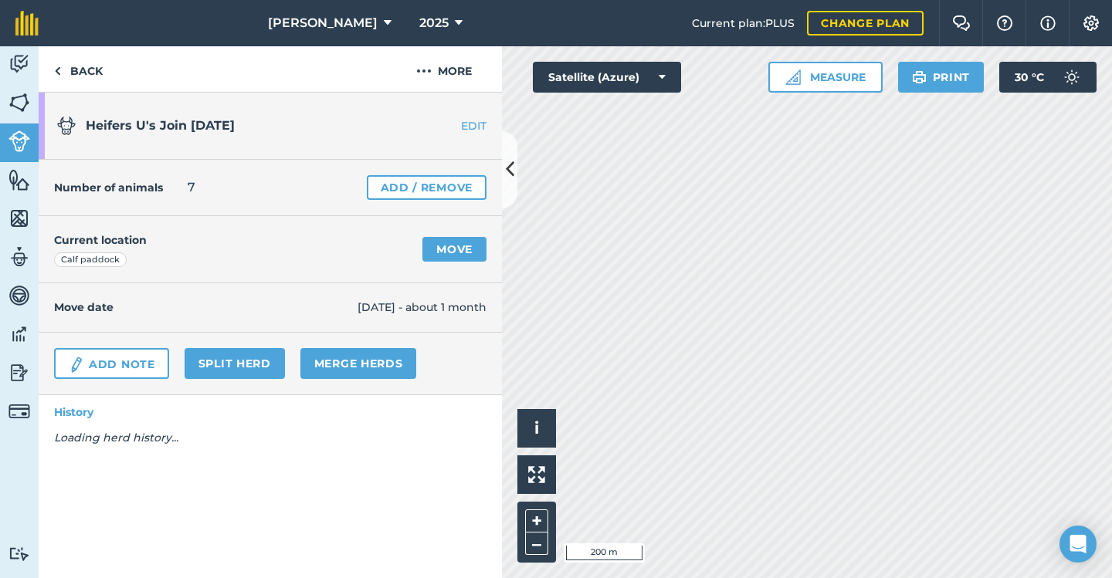
click at [473, 127] on link "EDIT" at bounding box center [453, 125] width 97 height 15
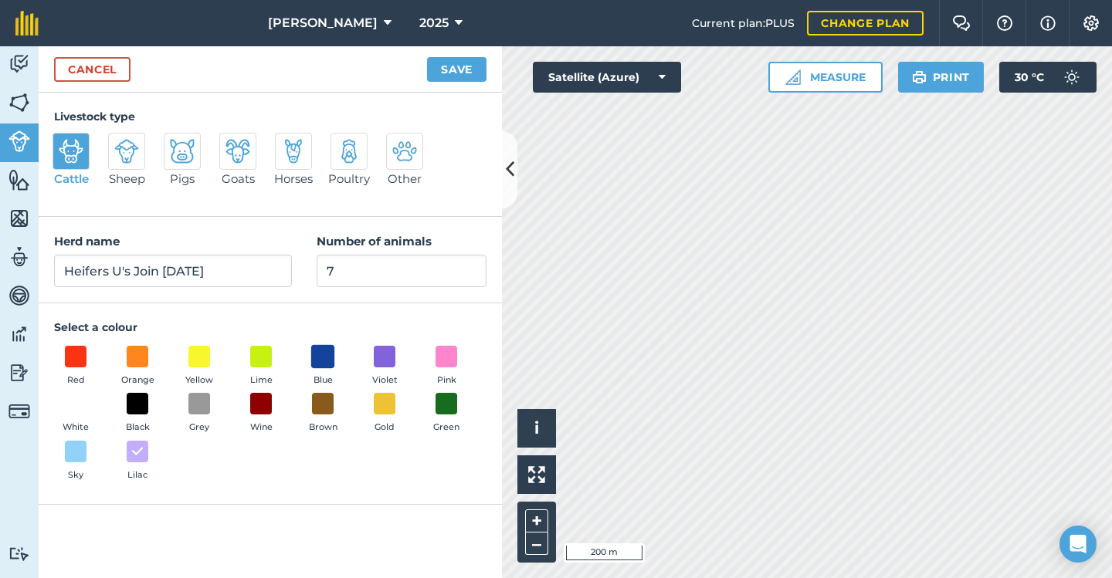
click at [328, 349] on span at bounding box center [323, 356] width 24 height 24
click at [449, 71] on button "Save" at bounding box center [456, 69] width 59 height 25
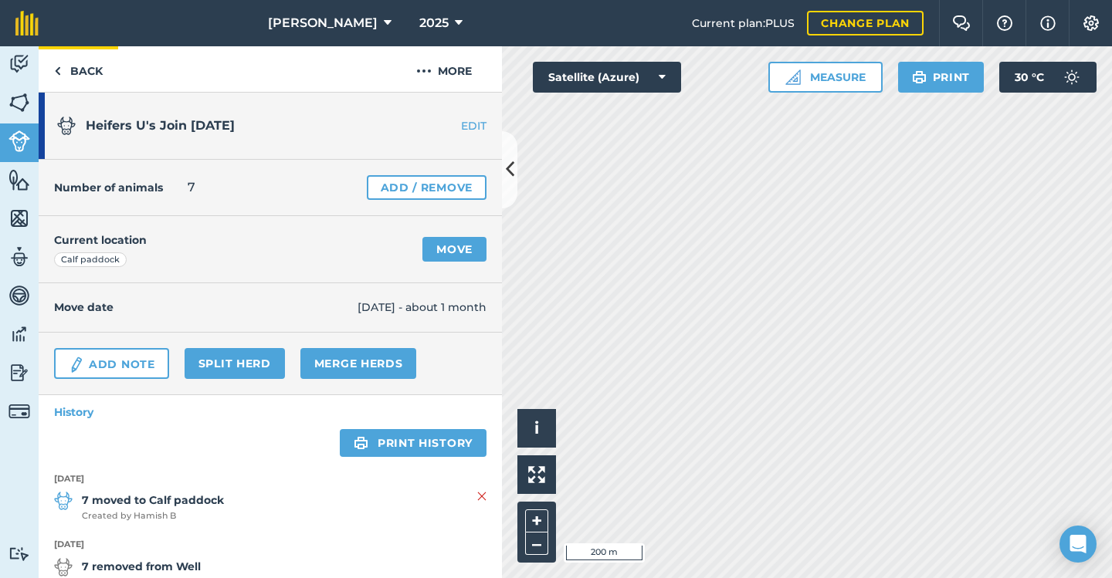
click at [59, 66] on img at bounding box center [57, 71] width 7 height 19
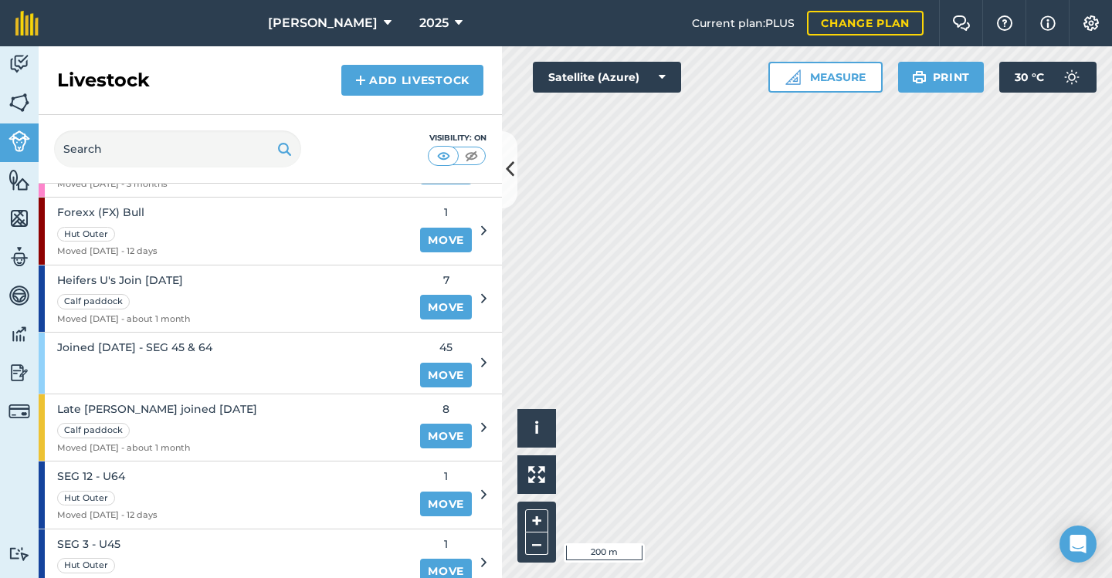
scroll to position [435, 0]
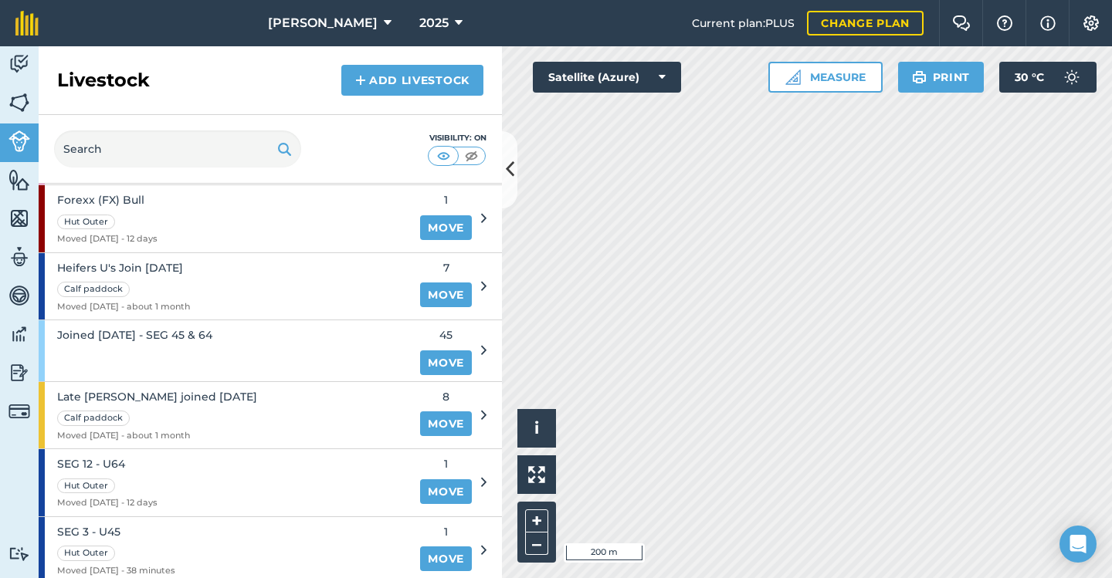
click at [317, 414] on div "Late [PERSON_NAME] joined [DATE] Calf paddock Moved [DATE] - about 1 month" at bounding box center [225, 415] width 372 height 67
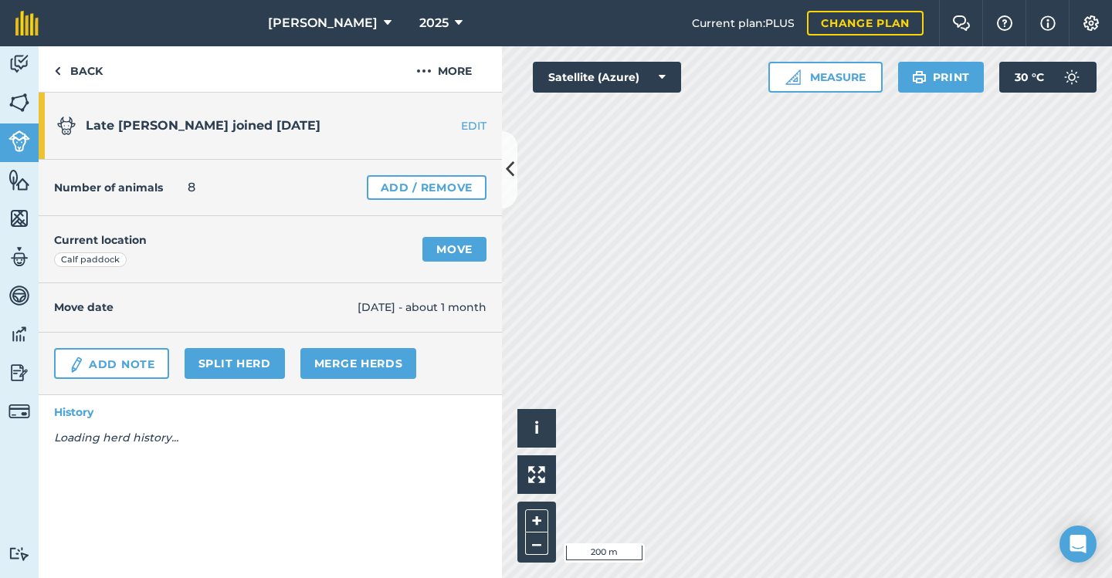
click at [473, 124] on link "EDIT" at bounding box center [453, 125] width 97 height 15
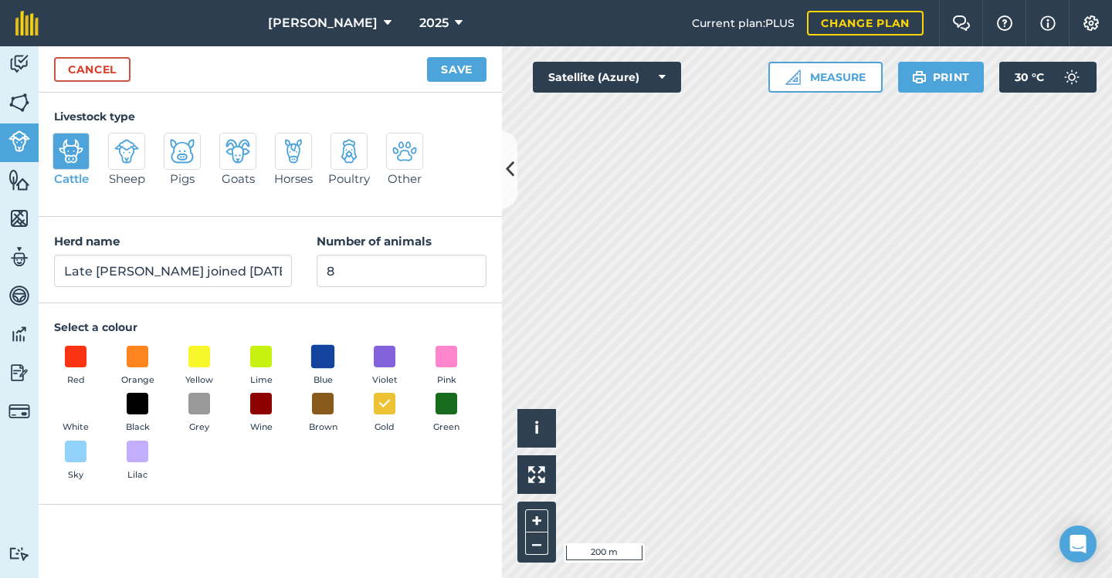
click at [320, 360] on span at bounding box center [323, 356] width 24 height 24
click at [454, 64] on button "Save" at bounding box center [456, 69] width 59 height 25
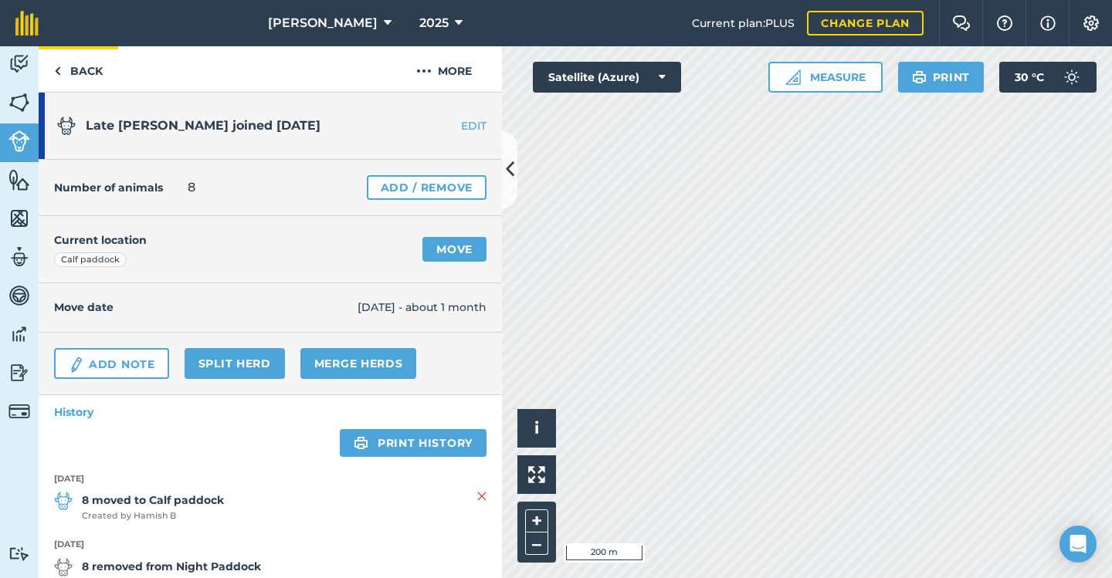
click at [83, 66] on link "Back" at bounding box center [79, 69] width 80 height 46
